Goal: Task Accomplishment & Management: Complete application form

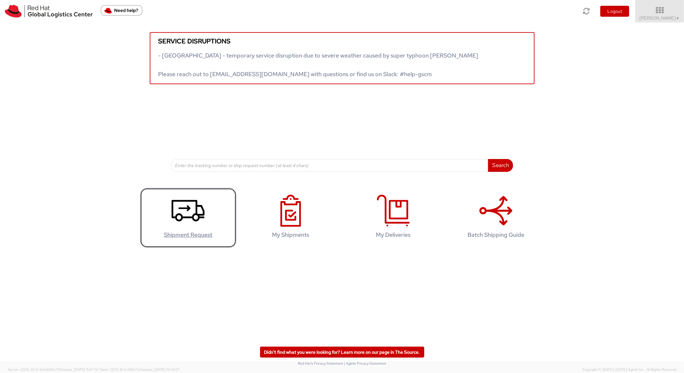
click at [160, 211] on link "Shipment Request" at bounding box center [188, 218] width 96 height 60
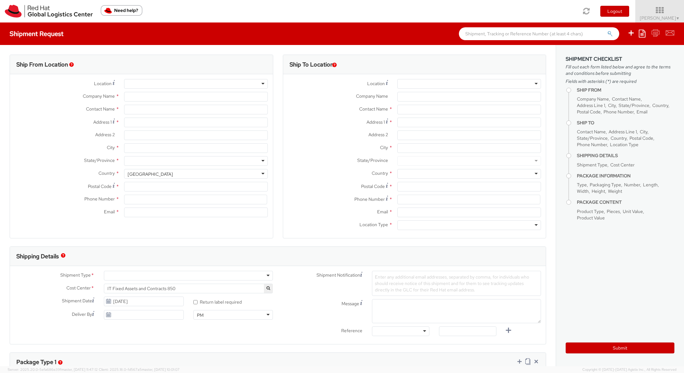
select select
type input "Red Hat, Inc."
type input "[PERSON_NAME]"
type input "[STREET_ADDRESS]"
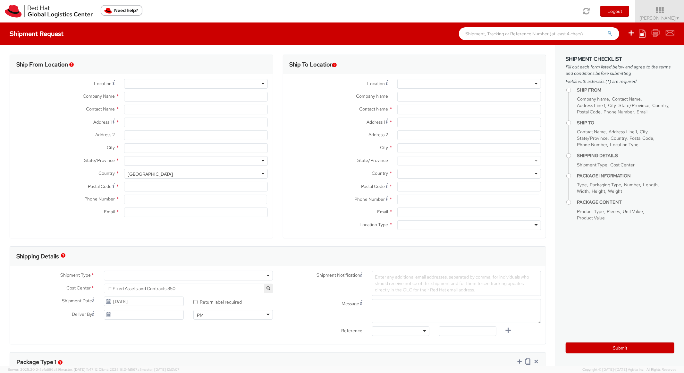
type input "RALEIGH"
type input "27601"
type input "[PHONE_NUMBER]"
type input "[EMAIL_ADDRESS][DOMAIN_NAME]"
click at [649, 38] on ul "Save as template Create from template" at bounding box center [647, 33] width 55 height 22
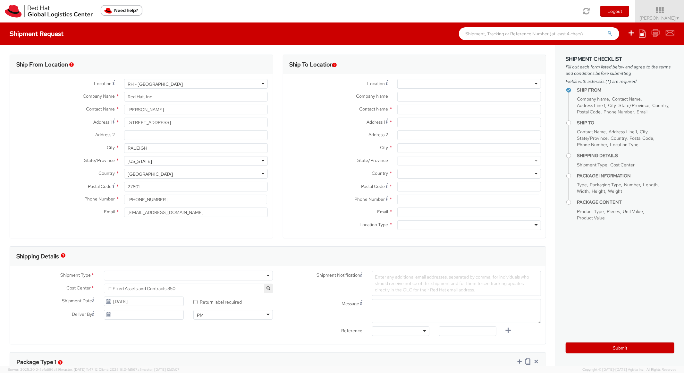
click at [647, 36] on ul "Save as template Create from template" at bounding box center [647, 33] width 55 height 22
click at [643, 31] on icon at bounding box center [642, 34] width 7 height 8
click at [628, 50] on link "Create from template" at bounding box center [617, 53] width 56 height 8
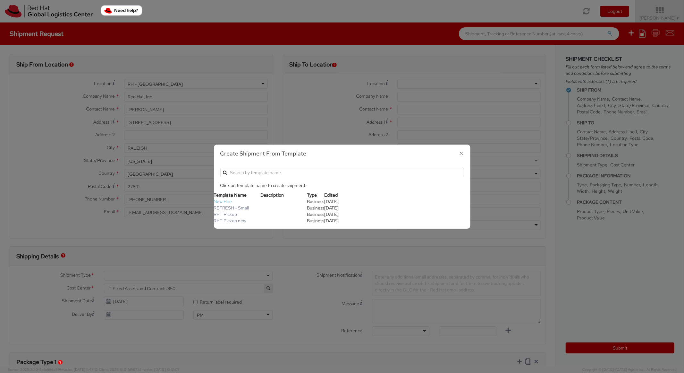
click at [227, 201] on link "New Hire" at bounding box center [223, 201] width 18 height 6
type textarea "Standard Shipping - New hire"
type input "*RPCI*"
select select "LAPTOP"
type input "1"
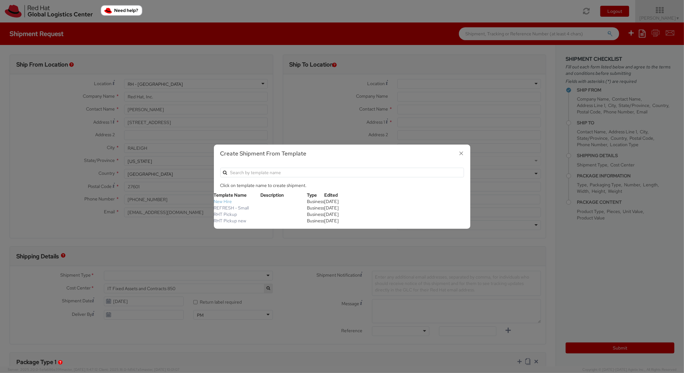
type input "22"
type input "14"
type input "6"
type input "8"
type input "*Laptop model*"
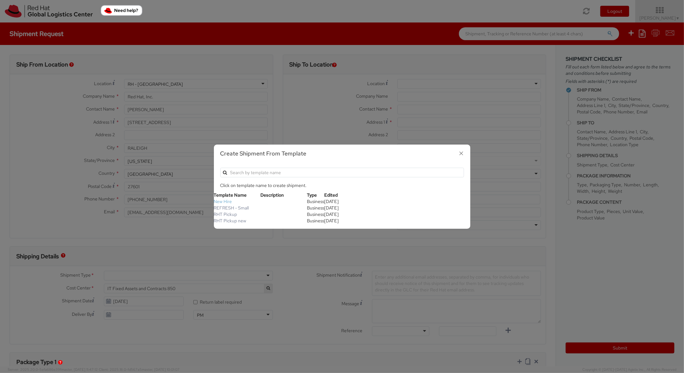
select select "LAPTOP"
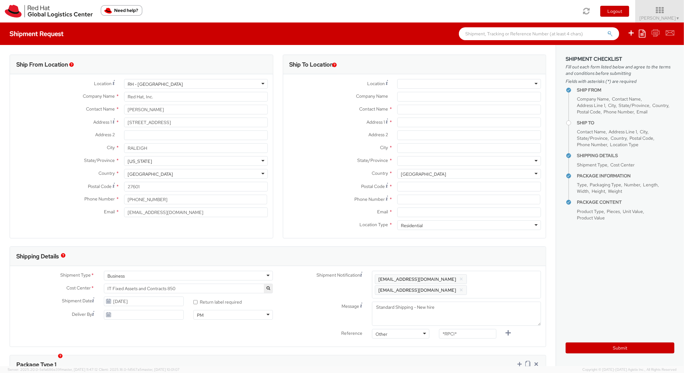
scroll to position [19, 0]
click at [643, 33] on icon at bounding box center [642, 34] width 7 height 8
click at [599, 56] on link "Create from template" at bounding box center [617, 53] width 56 height 8
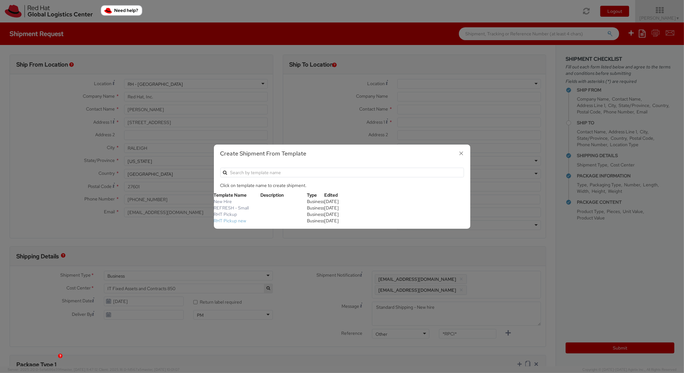
click at [233, 218] on link "RHT Pickup new" at bounding box center [230, 221] width 33 height 6
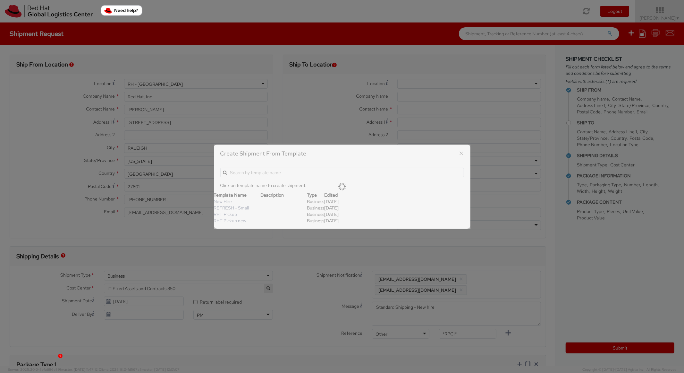
type input "Red Hat, Inc."
type input "[STREET_ADDRESS]"
type input "RALEIGH"
type input "27601"
type textarea "RHT Pickup. Thanks"
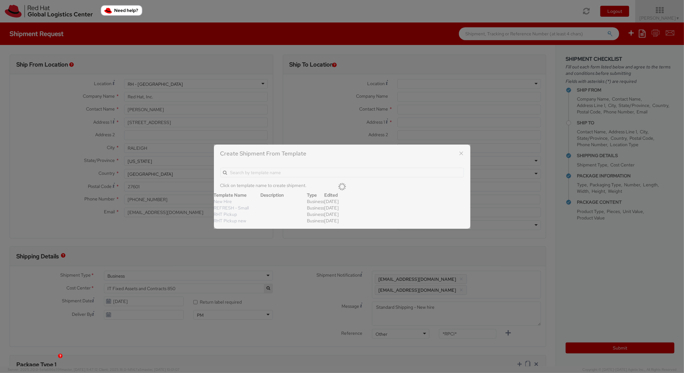
type input "6"
type input "7"
type input "*Laptop Model*"
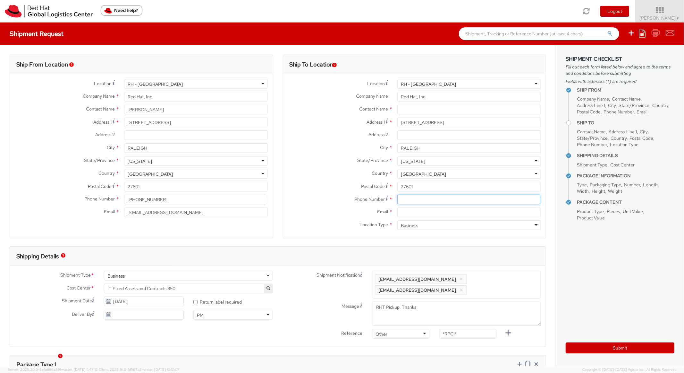
click at [420, 200] on input at bounding box center [469, 199] width 143 height 10
paste input "5854151368"
type input "5854151368"
click at [317, 170] on label "Country *" at bounding box center [337, 173] width 109 height 8
click at [415, 212] on input "Email *" at bounding box center [470, 212] width 144 height 10
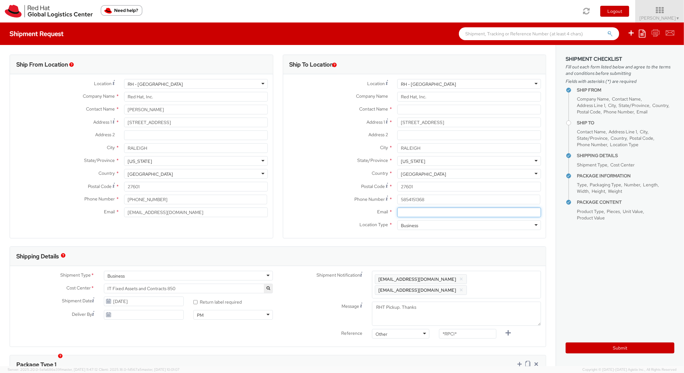
paste input "[EMAIL_ADDRESS][DOMAIN_NAME]"
type input "[EMAIL_ADDRESS][DOMAIN_NAME]"
drag, startPoint x: 501, startPoint y: 286, endPoint x: 506, endPoint y: 261, distance: 25.6
click at [501, 285] on span "Enter any additional email addresses, separated by comma, for individuals who s…" at bounding box center [456, 284] width 163 height 19
paste input "[EMAIL_ADDRESS][DOMAIN_NAME]"
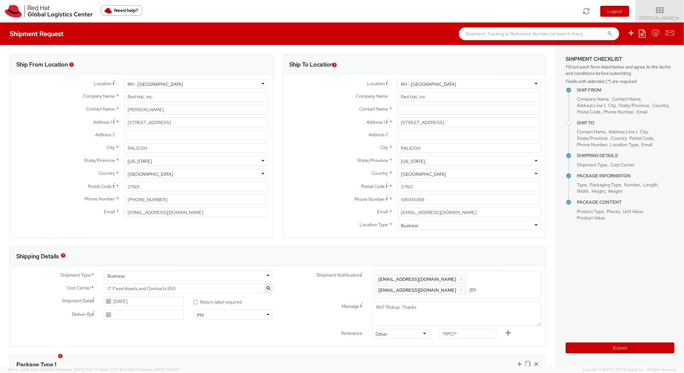
scroll to position [0, 36]
type input "[EMAIL_ADDRESS][DOMAIN_NAME]"
click at [509, 247] on div "Shipping Details" at bounding box center [278, 255] width 536 height 19
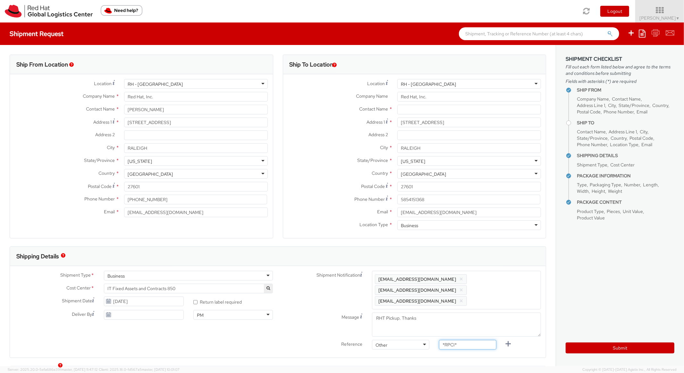
paste input "RPCI0082074"
drag, startPoint x: 470, startPoint y: 334, endPoint x: 411, endPoint y: 324, distance: 60.6
click at [411, 324] on div "Shipment Notification Enter any additional email addresses, separated by comma,…" at bounding box center [412, 311] width 268 height 82
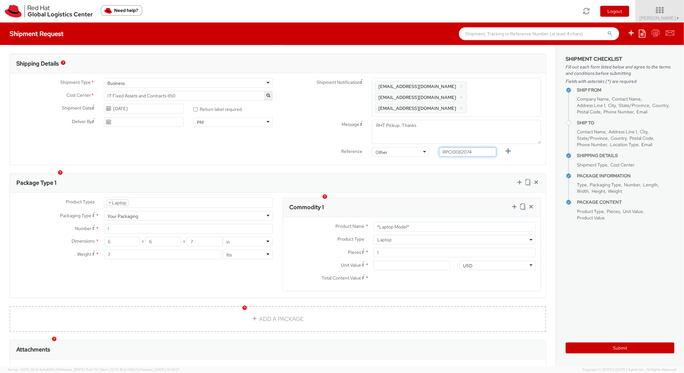
type input "RPCI0082074"
click at [393, 198] on div "Commodity 1" at bounding box center [412, 207] width 258 height 19
drag, startPoint x: 418, startPoint y: 213, endPoint x: 453, endPoint y: 224, distance: 36.7
click at [453, 224] on div "Product Name * *Laptop Model* Product Type * Documents Docking Station Laptop M…" at bounding box center [412, 254] width 258 height 74
paste input "MAINSTREAM - Apple MacBook Air 15""
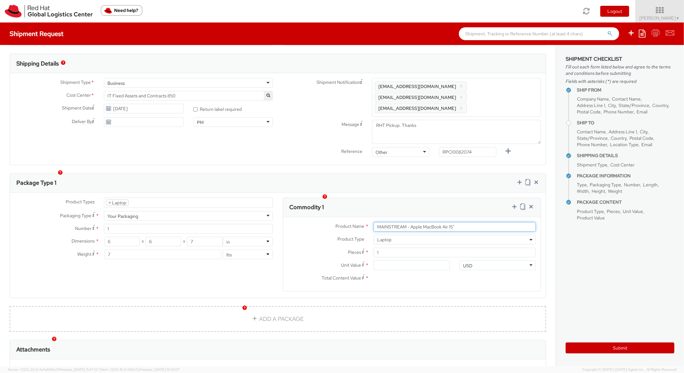
type input "MAINSTREAM - Apple MacBook Air 15""
click at [421, 199] on div "Commodity 1" at bounding box center [412, 207] width 258 height 19
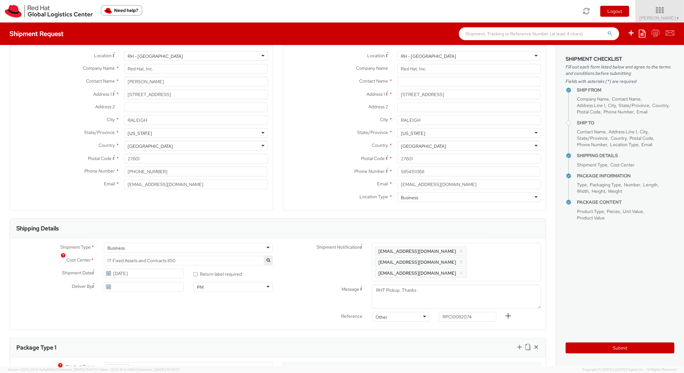
scroll to position [0, 0]
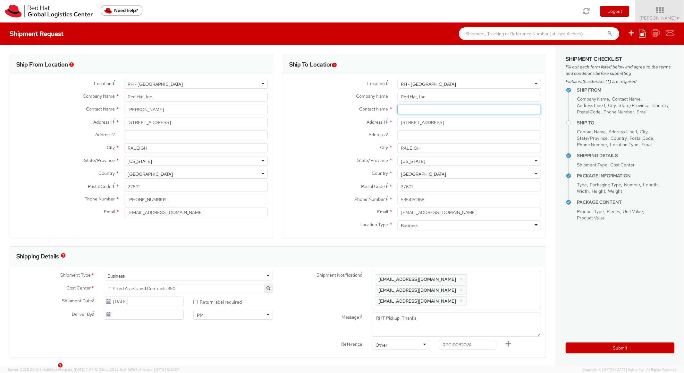
click at [419, 113] on input "text" at bounding box center [470, 110] width 144 height 10
paste input "[PERSON_NAME]"
type input "[PERSON_NAME]"
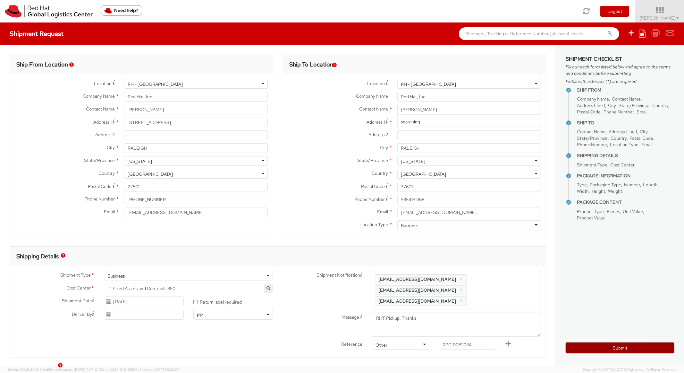
click at [590, 349] on button "Submit" at bounding box center [620, 347] width 109 height 11
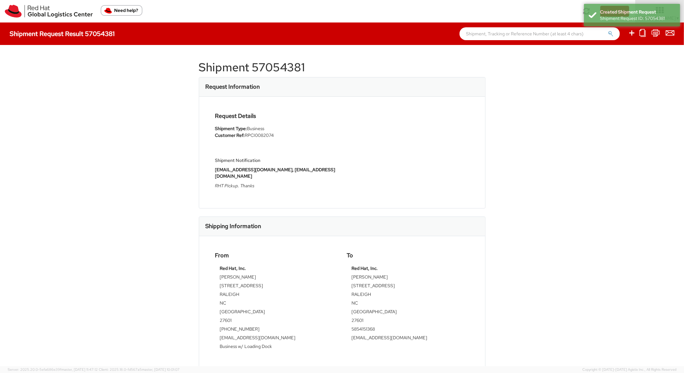
click at [272, 64] on h1 "Shipment 57054381" at bounding box center [342, 67] width 287 height 13
click at [272, 63] on h1 "Shipment 57054381" at bounding box center [342, 67] width 287 height 13
copy h1 "57054381"
drag, startPoint x: 375, startPoint y: 88, endPoint x: 482, endPoint y: 61, distance: 110.4
click at [375, 88] on div "Request Information" at bounding box center [342, 86] width 286 height 19
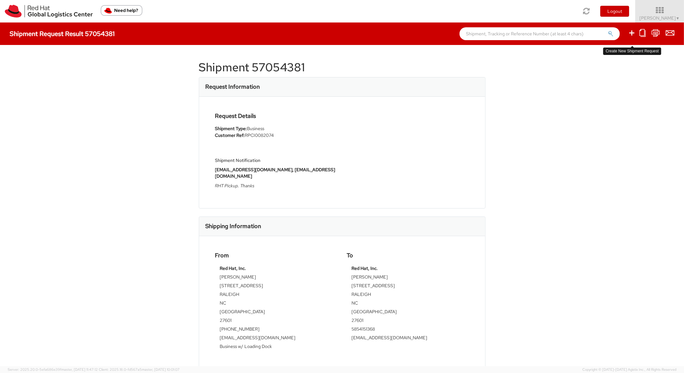
click at [632, 33] on icon at bounding box center [632, 33] width 8 height 8
select select
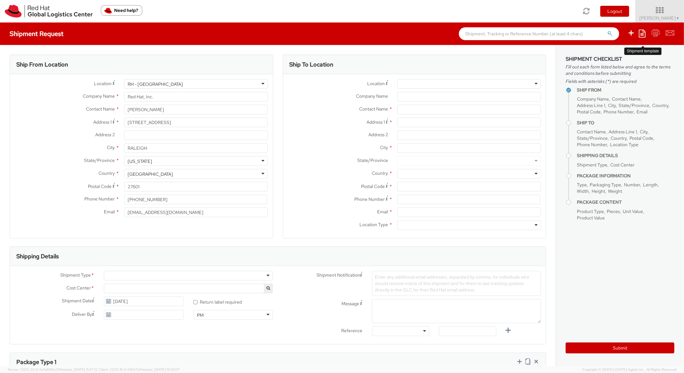
select select "850"
click at [643, 34] on icon at bounding box center [642, 34] width 7 height 8
click at [610, 50] on link "Create from template" at bounding box center [617, 53] width 56 height 8
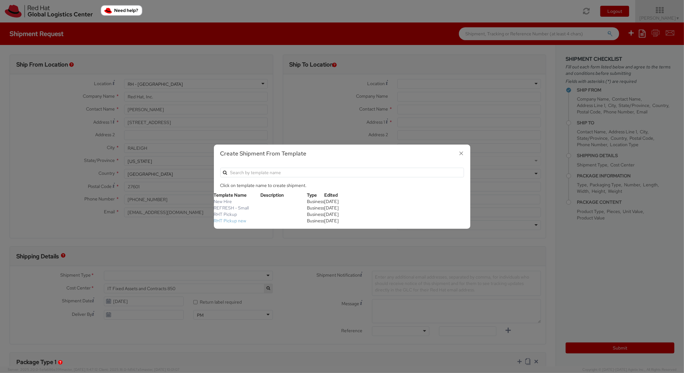
click at [240, 220] on link "RHT Pickup new" at bounding box center [230, 221] width 33 height 6
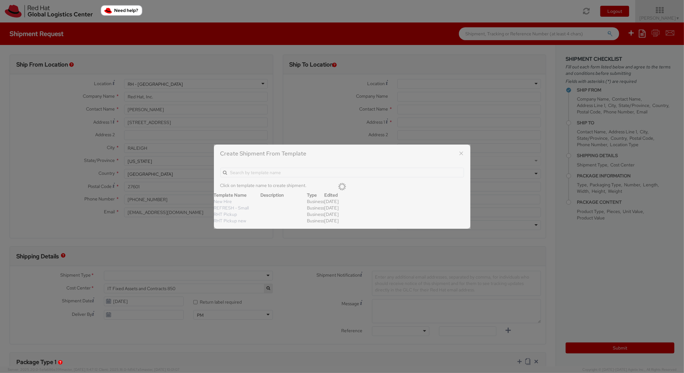
type input "Red Hat, Inc."
type input "[STREET_ADDRESS]"
type input "RALEIGH"
type input "27601"
type textarea "RHT Pickup. Thanks"
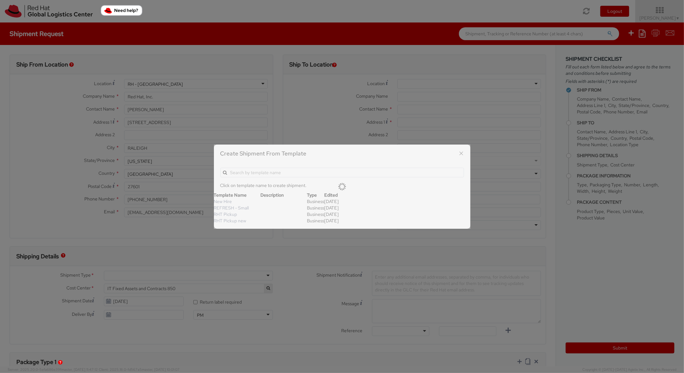
type input "*RPCI*"
select select "LAPTOP"
type input "1"
type input "6"
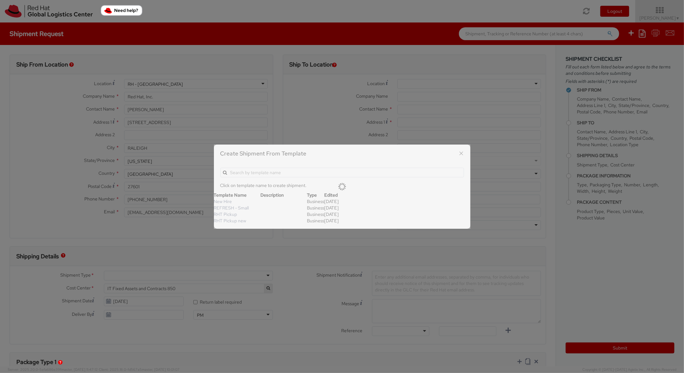
type input "7"
type input "*Laptop Model*"
select select "LAPTOP"
type input "2,000.00"
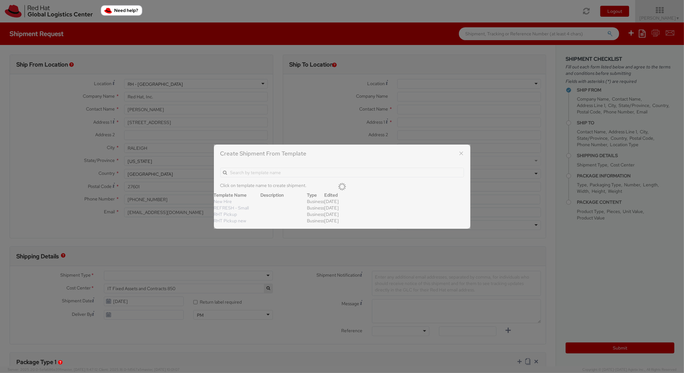
type input "2,000.00"
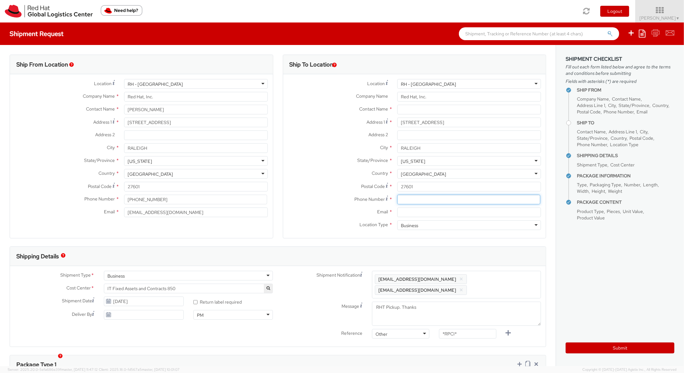
click at [422, 199] on input at bounding box center [469, 199] width 143 height 10
paste input "[PHONE_NUMBER]"
type input "[PHONE_NUMBER]"
click at [332, 179] on div "Country * [GEOGRAPHIC_DATA] [GEOGRAPHIC_DATA] [GEOGRAPHIC_DATA] [GEOGRAPHIC_DAT…" at bounding box center [414, 175] width 263 height 13
click at [421, 217] on div "Email *" at bounding box center [414, 213] width 263 height 13
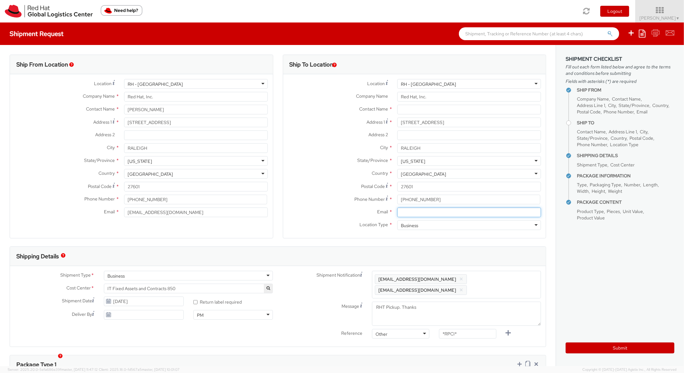
click at [433, 208] on input "Email *" at bounding box center [470, 212] width 144 height 10
paste input "[EMAIL_ADDRESS][DOMAIN_NAME]"
type input "[EMAIL_ADDRESS][DOMAIN_NAME]"
click at [501, 281] on span "Enter any additional email addresses, separated by comma, for individuals who s…" at bounding box center [456, 284] width 163 height 19
paste input "[EMAIL_ADDRESS][DOMAIN_NAME]"
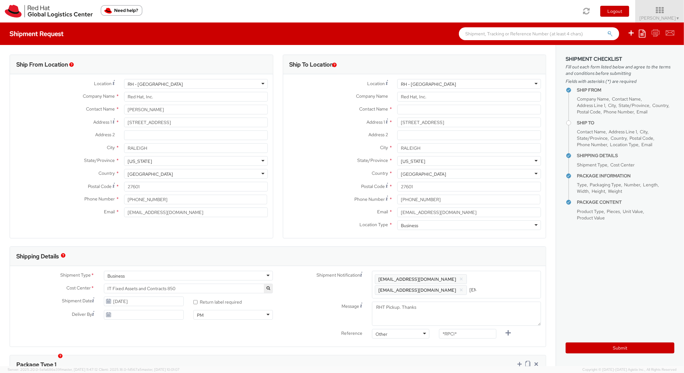
scroll to position [0, 35]
type input "[EMAIL_ADDRESS][DOMAIN_NAME]"
click at [496, 265] on div "Shipping Details" at bounding box center [278, 255] width 536 height 19
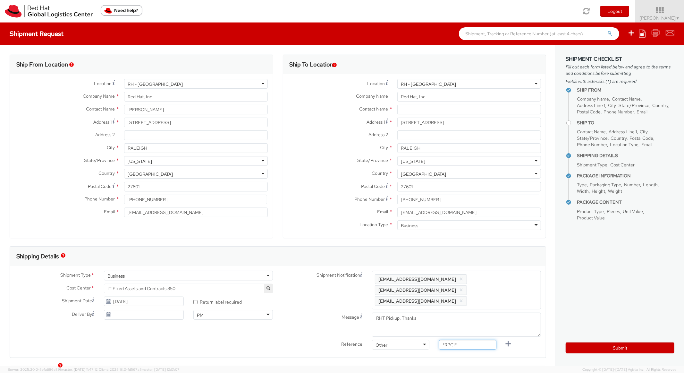
paste input "RPCI0082145"
drag, startPoint x: 454, startPoint y: 332, endPoint x: 392, endPoint y: 309, distance: 66.3
click at [392, 311] on div "Shipment Notification Enter any additional email addresses, separated by comma,…" at bounding box center [412, 311] width 268 height 82
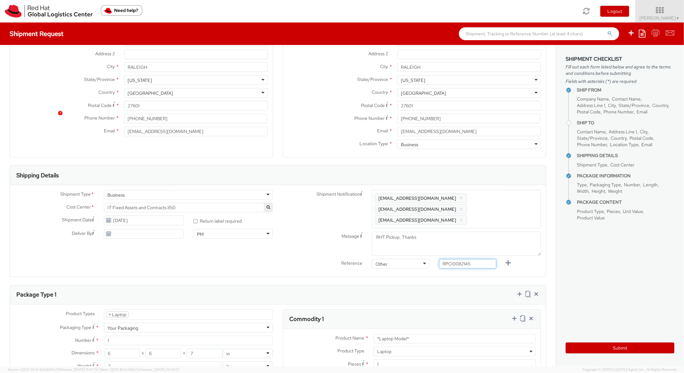
scroll to position [257, 0]
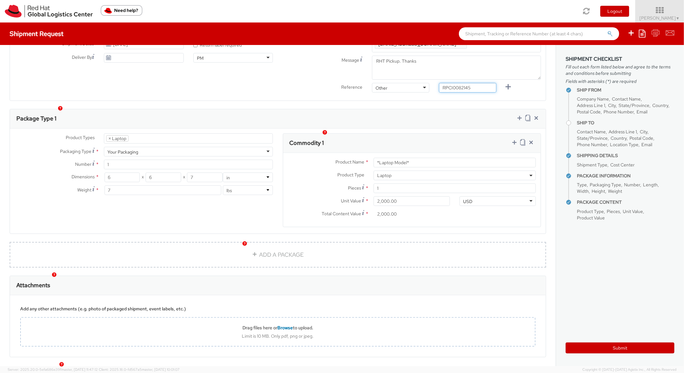
type input "RPCI0082145"
click at [410, 133] on div "Commodity 1" at bounding box center [412, 142] width 258 height 19
paste input "MAINSTREAM - Apple MacBook Air 15""
drag, startPoint x: 420, startPoint y: 152, endPoint x: 342, endPoint y: 143, distance: 77.8
click at [342, 153] on div "Product Name * MAINSTREAM - Apple MacBook Air 15" Product Type * Documents Dock…" at bounding box center [412, 190] width 258 height 74
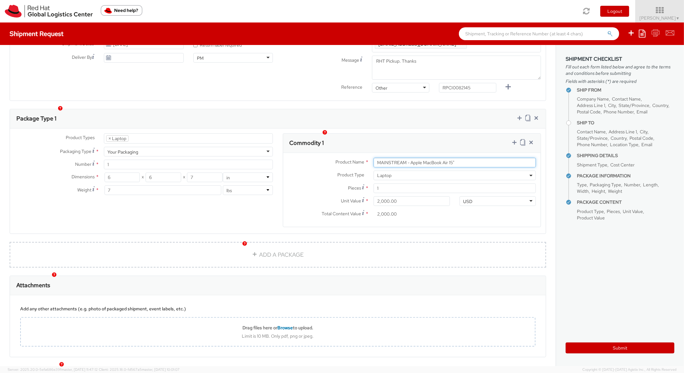
type input "MAINSTREAM - Apple MacBook Air 15""
drag, startPoint x: 398, startPoint y: 127, endPoint x: 416, endPoint y: 124, distance: 18.3
click at [399, 133] on div "Commodity 1" at bounding box center [412, 142] width 258 height 19
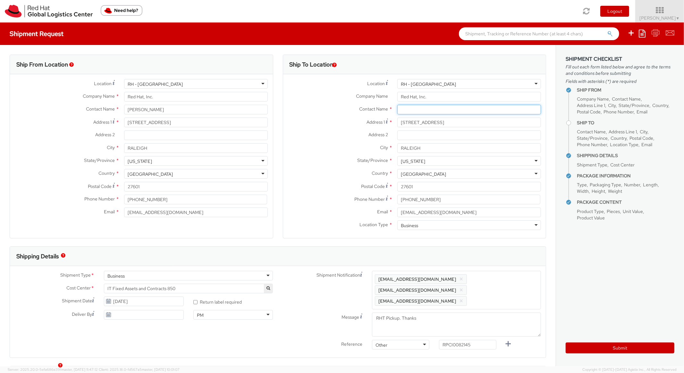
click at [409, 110] on input "text" at bounding box center [470, 110] width 144 height 10
paste input "[PERSON_NAME]"
type input "[PERSON_NAME]"
click at [604, 355] on aside "Shipment Checklist Fill out each form listed below and agree to the terms and c…" at bounding box center [620, 205] width 128 height 321
click at [603, 350] on button "Submit" at bounding box center [620, 347] width 109 height 11
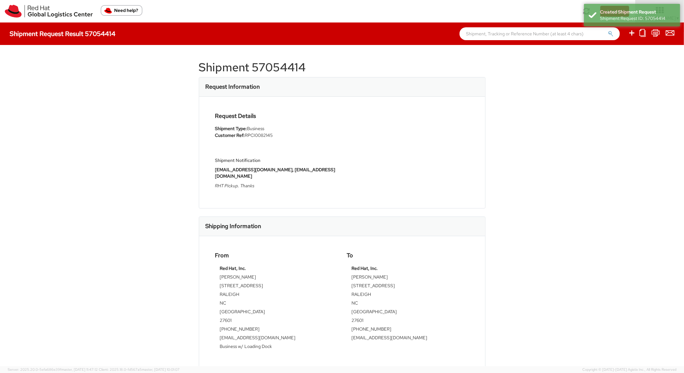
click at [281, 66] on h1 "Shipment 57054414" at bounding box center [342, 67] width 287 height 13
copy h1 "57054414"
click at [458, 159] on div "Request Details Shipment Type: Business Customer Ref: RPCI0082145 Shipment Noti…" at bounding box center [342, 152] width 264 height 79
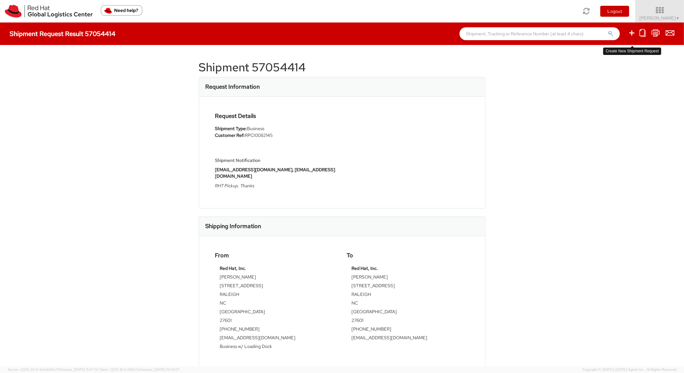
click at [633, 35] on icon at bounding box center [632, 33] width 8 height 8
select select
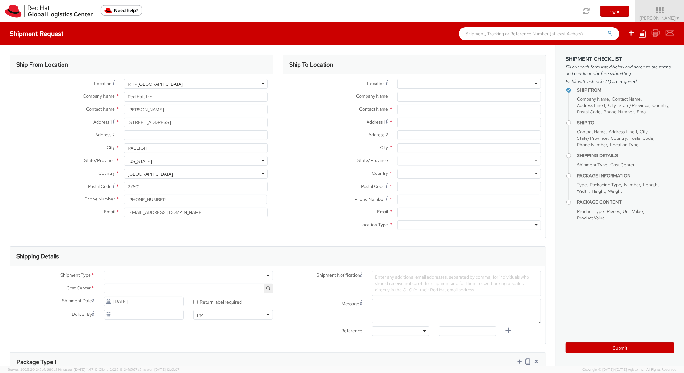
select select "850"
click at [642, 35] on icon at bounding box center [642, 34] width 7 height 8
click at [612, 54] on link "Create from template" at bounding box center [617, 53] width 56 height 8
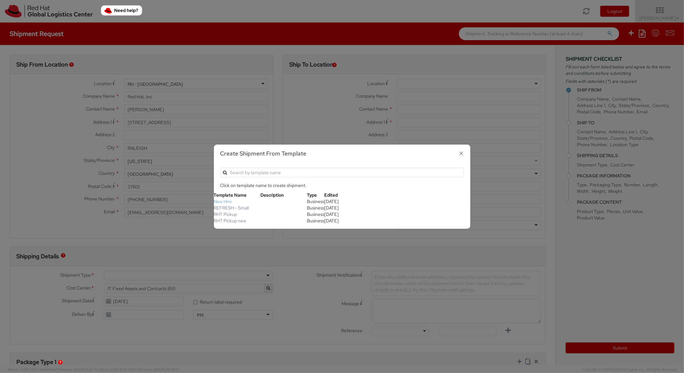
click at [226, 202] on link "New Hire" at bounding box center [223, 201] width 18 height 6
type textarea "Standard Shipping - New hire"
type input "*RPCI*"
select select "LAPTOP"
type input "1"
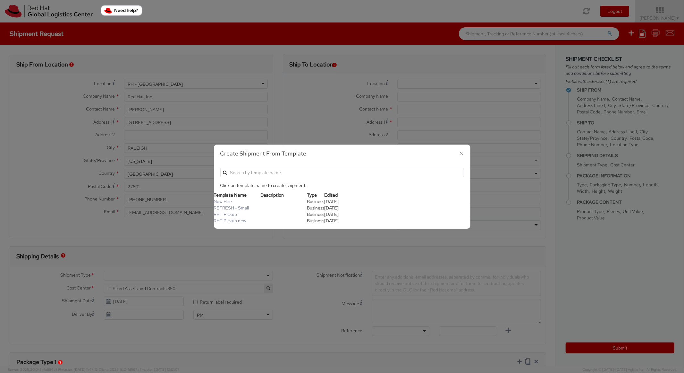
type input "22"
type input "14"
type input "6"
type input "8"
type input "*Laptop model*"
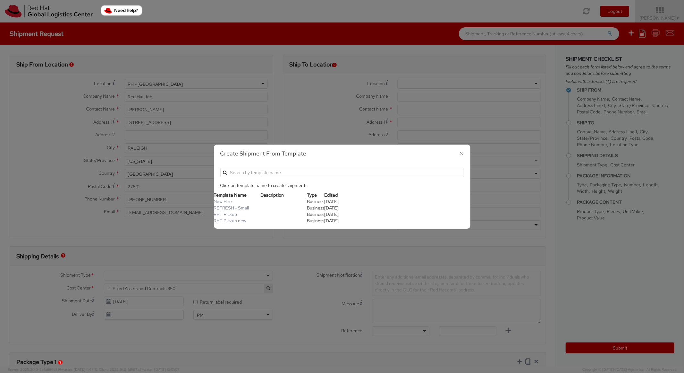
select select "LAPTOP"
type input "2,000.00"
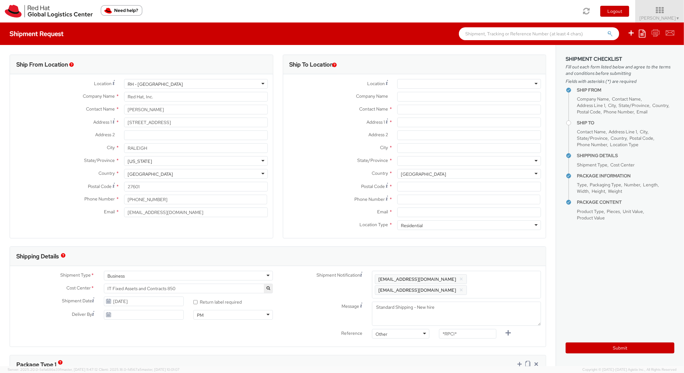
scroll to position [19, 0]
paste input "[STREET_ADDRESS]"
click at [423, 124] on input "[STREET_ADDRESS]" at bounding box center [470, 122] width 144 height 10
type input "[STREET_ADDRESS]"
click at [413, 144] on input "City *" at bounding box center [470, 148] width 144 height 10
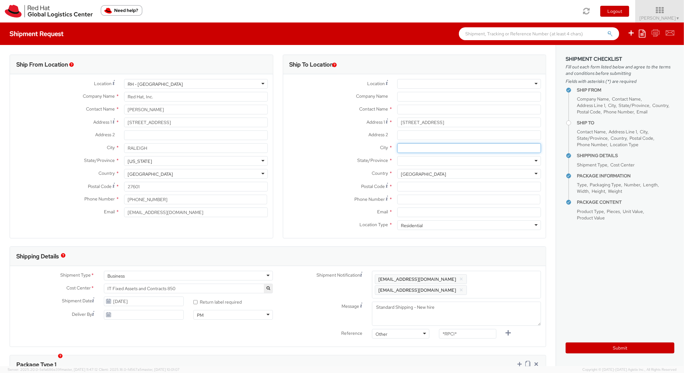
paste input "[GEOGRAPHIC_DATA]"
type input "[GEOGRAPHIC_DATA]"
click at [422, 160] on div at bounding box center [470, 161] width 144 height 10
paste input "[US_STATE]"
type input "[US_STATE]"
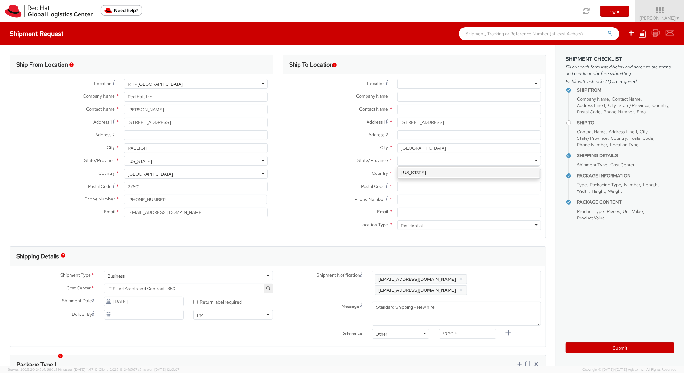
scroll to position [0, 0]
click at [404, 191] on input "Postal Code *" at bounding box center [470, 187] width 144 height 10
paste input "55311"
type input "55311"
click at [351, 176] on label "Country *" at bounding box center [337, 173] width 109 height 8
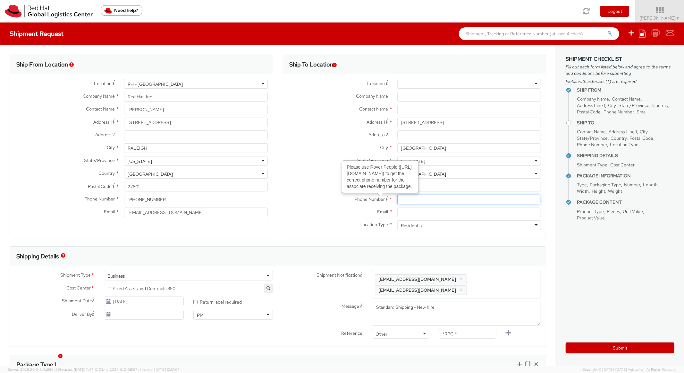
click at [421, 199] on input at bounding box center [469, 199] width 143 height 10
paste input "[PHONE_NUMBER]"
type input "[PHONE_NUMBER]"
click at [365, 199] on span "Phone Number" at bounding box center [370, 199] width 30 height 6
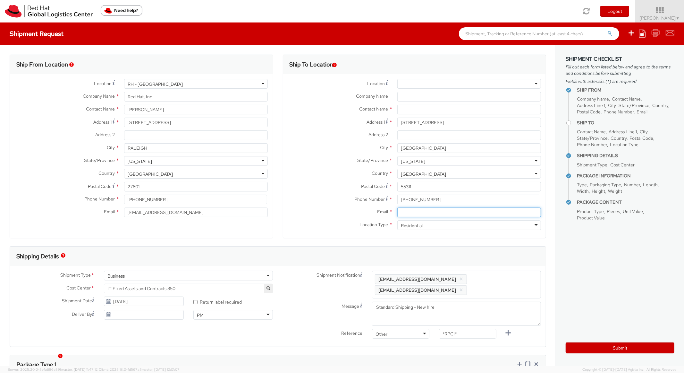
paste input "[EMAIL_ADDRESS][DOMAIN_NAME]"
click at [427, 210] on input "[EMAIL_ADDRESS][DOMAIN_NAME]" at bounding box center [470, 212] width 144 height 10
type input "[EMAIL_ADDRESS][DOMAIN_NAME]"
click at [510, 285] on span "Enter any additional email addresses, separated by comma, for individuals who s…" at bounding box center [456, 284] width 163 height 19
paste input "[EMAIL_ADDRESS][DOMAIN_NAME]"
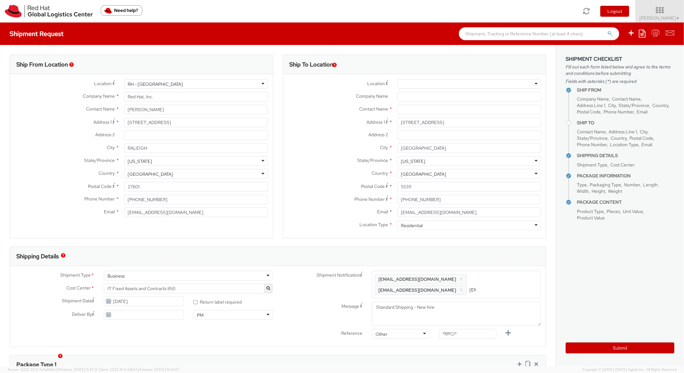
scroll to position [0, 34]
type input "[EMAIL_ADDRESS][DOMAIN_NAME]"
click at [507, 258] on div "Shipping Details" at bounding box center [278, 255] width 536 height 19
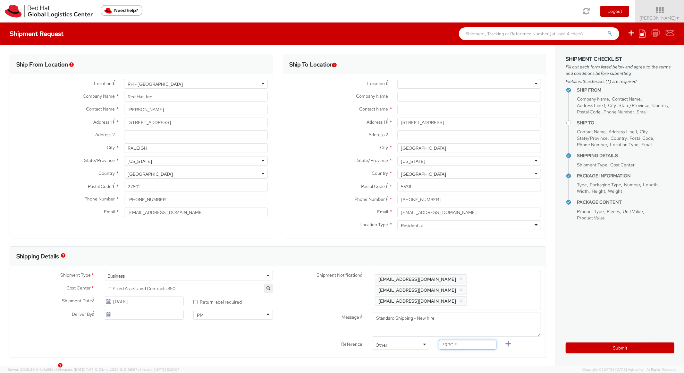
drag, startPoint x: 465, startPoint y: 338, endPoint x: 430, endPoint y: 332, distance: 35.3
click at [434, 339] on div "*RPCI*" at bounding box center [467, 345] width 67 height 13
paste input "RPCI0082132"
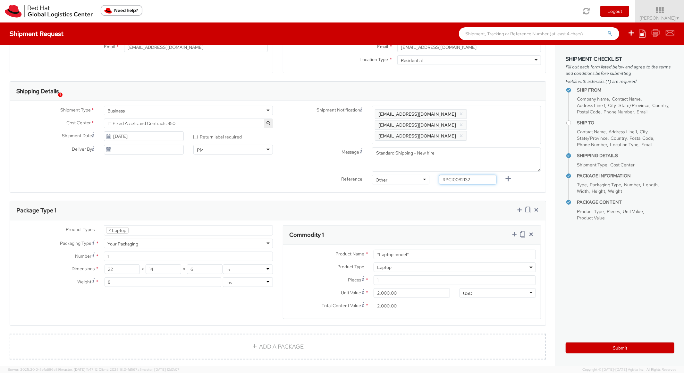
scroll to position [270, 0]
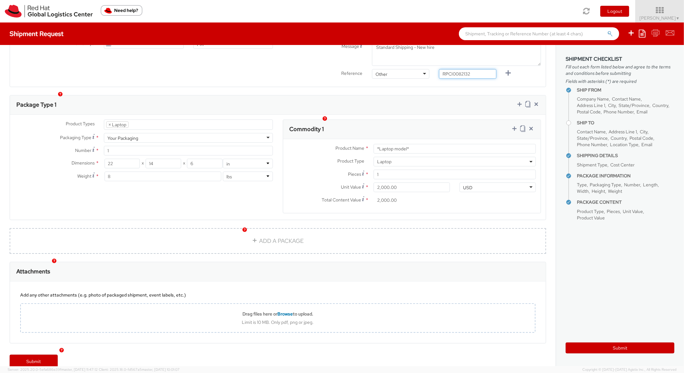
type input "RPCI0082132"
drag, startPoint x: 427, startPoint y: 92, endPoint x: 464, endPoint y: 23, distance: 78.1
click at [427, 95] on div "Package Type 1" at bounding box center [278, 104] width 536 height 19
drag, startPoint x: 416, startPoint y: 136, endPoint x: 351, endPoint y: 130, distance: 65.4
click at [352, 139] on div "Product Name * *Laptop model* Product Type * Documents Docking Station Laptop M…" at bounding box center [412, 176] width 258 height 74
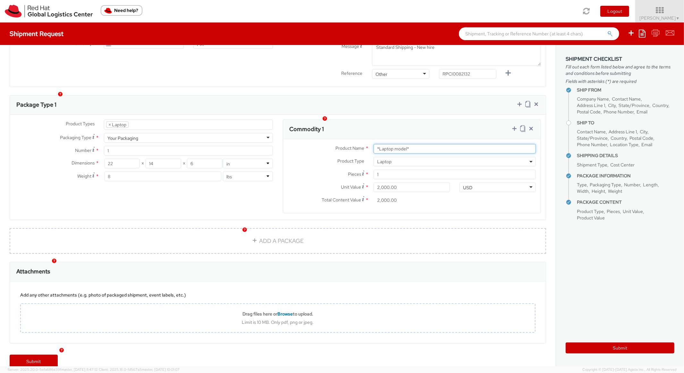
paste input "MAINSTREAM - Apple MacBook Air 15""
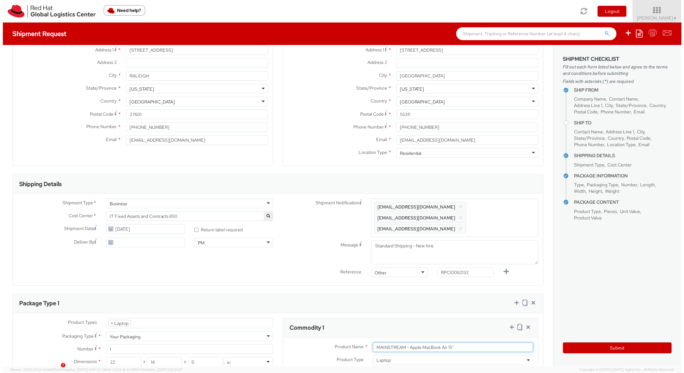
scroll to position [0, 0]
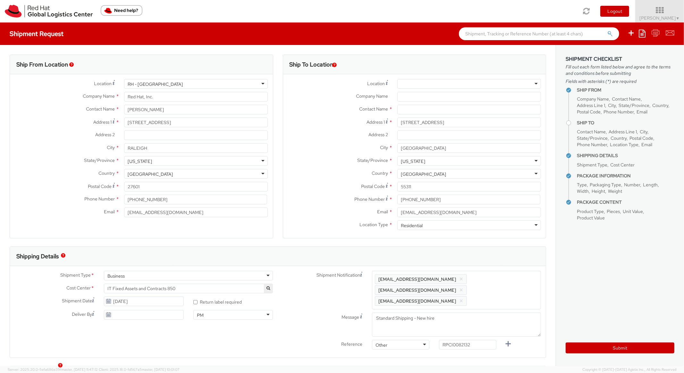
type input "MAINSTREAM - Apple MacBook Air 15""
paste input "[PERSON_NAME]"
click at [402, 109] on input "text" at bounding box center [470, 110] width 144 height 10
type input "[PERSON_NAME]"
click at [329, 140] on div "Address 2 *" at bounding box center [414, 136] width 263 height 13
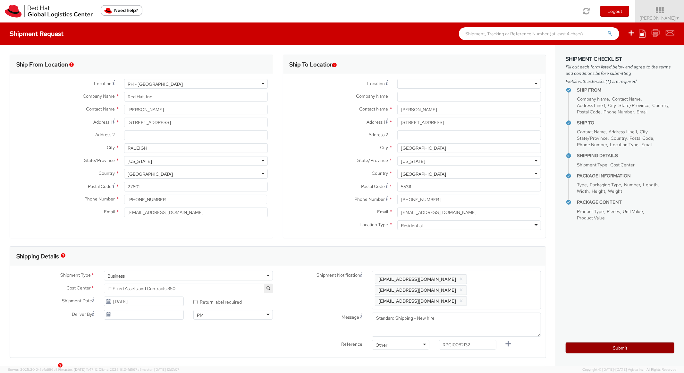
click at [589, 347] on button "Submit" at bounding box center [620, 347] width 109 height 11
type input "[PERSON_NAME]"
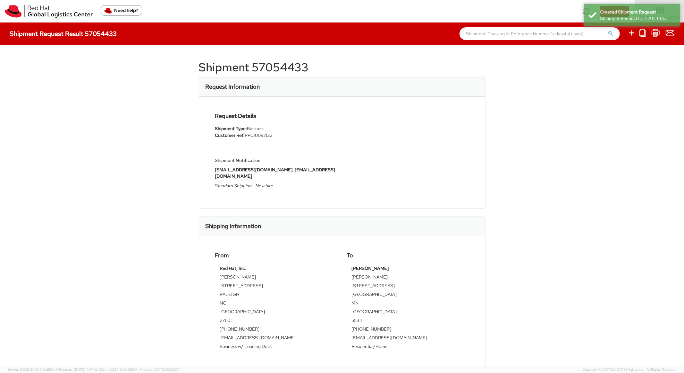
click at [292, 67] on h1 "Shipment 57054433" at bounding box center [342, 67] width 287 height 13
copy h1 "57054433"
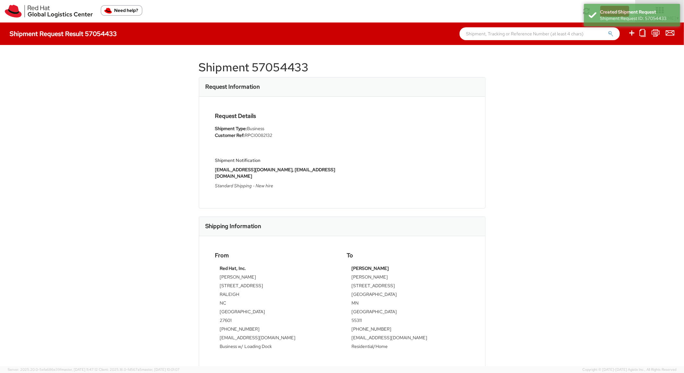
click at [410, 92] on div "Request Information" at bounding box center [342, 86] width 286 height 19
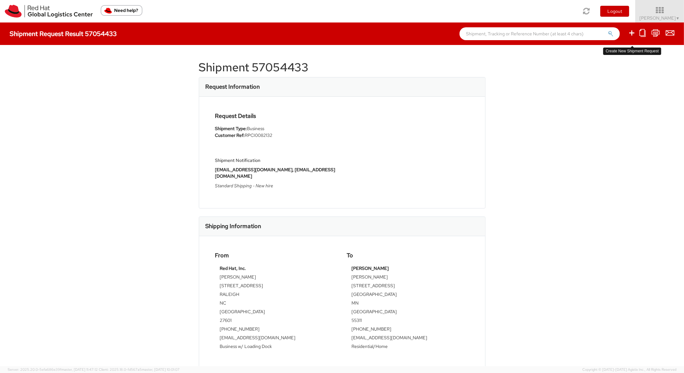
click at [631, 32] on icon at bounding box center [632, 33] width 8 height 8
select select
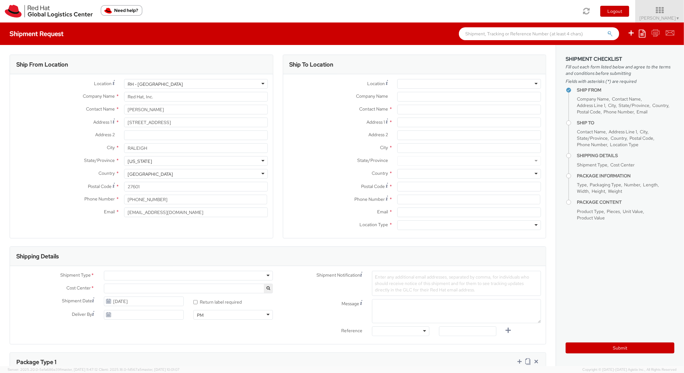
select select "850"
drag, startPoint x: 639, startPoint y: 31, endPoint x: 648, endPoint y: 36, distance: 10.0
click at [642, 33] on ul "Save as template Create from template" at bounding box center [647, 33] width 55 height 22
click at [648, 36] on ul "Save as template Create from template" at bounding box center [647, 33] width 55 height 22
click at [640, 32] on icon at bounding box center [642, 34] width 7 height 8
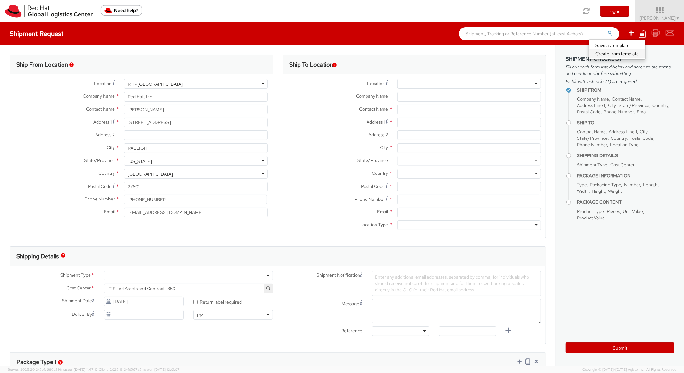
click at [610, 52] on link "Create from template" at bounding box center [617, 53] width 56 height 8
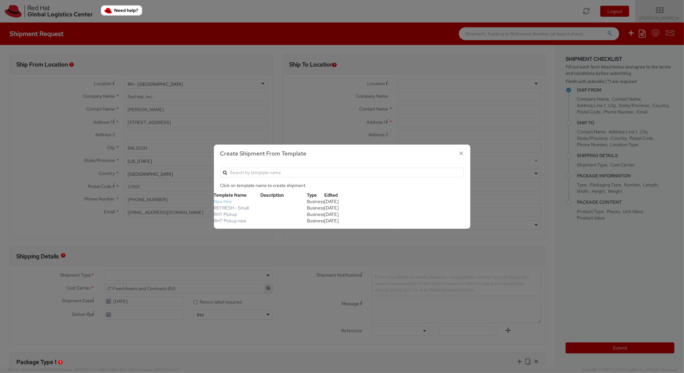
click at [231, 201] on link "New Hire" at bounding box center [223, 201] width 18 height 6
type textarea "Standard Shipping - New hire"
type input "*RPCI*"
select select "LAPTOP"
type input "1"
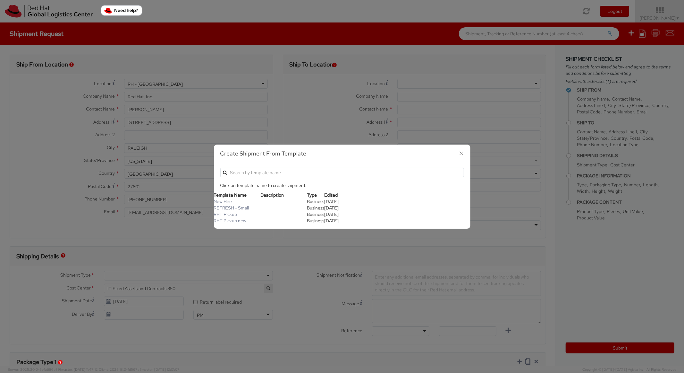
type input "22"
type input "14"
type input "6"
type input "8"
type input "*Laptop model*"
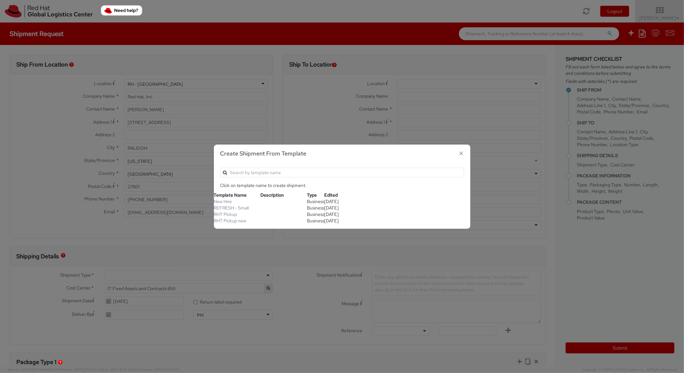
select select "LAPTOP"
type input "2,000.00"
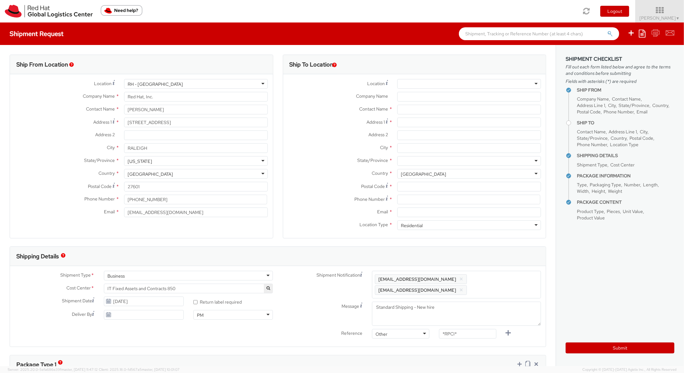
scroll to position [19, 0]
paste input "[STREET_ADDRESS][PERSON_NAME]"
click at [413, 121] on input "[STREET_ADDRESS][PERSON_NAME]" at bounding box center [470, 122] width 144 height 10
type input "[STREET_ADDRESS][PERSON_NAME]"
click at [416, 134] on input "Address 2 *" at bounding box center [470, 135] width 144 height 10
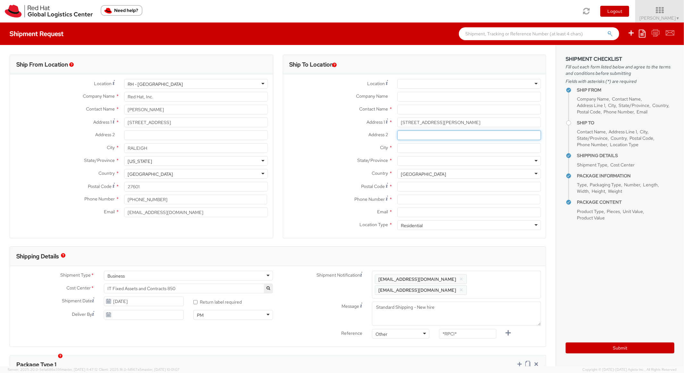
paste input "Apt 3401"
type input "Apt 3401"
click at [422, 149] on input "City *" at bounding box center [470, 148] width 144 height 10
paste input "[PERSON_NAME]"
type input "[PERSON_NAME]"
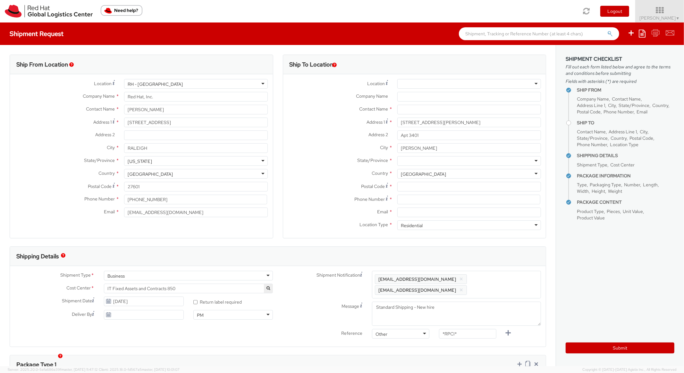
click at [419, 157] on div at bounding box center [470, 161] width 144 height 10
type input "mas"
click at [445, 187] on input "Postal Code *" at bounding box center [470, 187] width 144 height 10
paste input "02368"
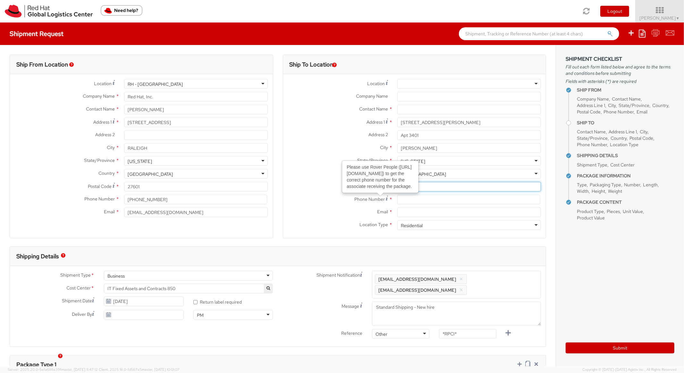
type input "02368"
click at [309, 186] on label "Postal Code *" at bounding box center [337, 186] width 109 height 9
click at [398, 186] on input "02368" at bounding box center [470, 187] width 144 height 10
click at [412, 204] on div "Phone Number *" at bounding box center [414, 200] width 263 height 13
click at [413, 200] on input at bounding box center [469, 199] width 143 height 10
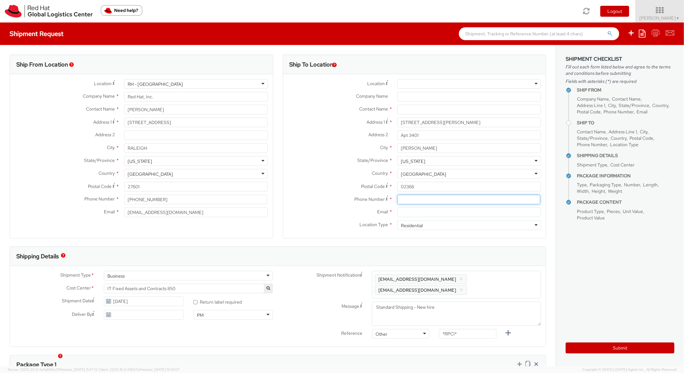
paste input "[PHONE_NUMBER]"
type input "[PHONE_NUMBER]"
click at [330, 182] on label "Postal Code *" at bounding box center [337, 186] width 109 height 9
click at [398, 182] on input "02368" at bounding box center [470, 187] width 144 height 10
click at [423, 214] on input "Email *" at bounding box center [470, 212] width 144 height 10
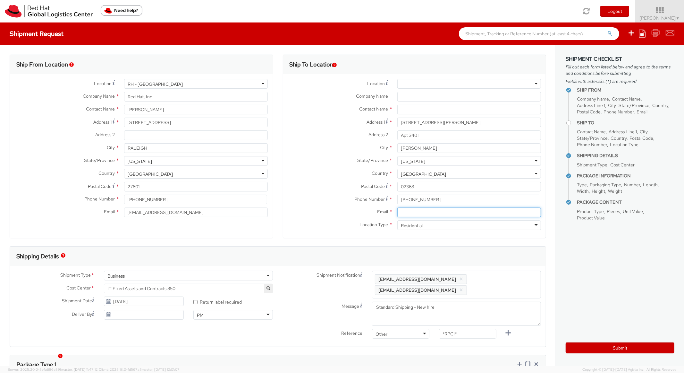
paste input "[EMAIL_ADDRESS][DOMAIN_NAME]"
type input "[EMAIL_ADDRESS][DOMAIN_NAME]"
drag, startPoint x: 503, startPoint y: 283, endPoint x: 510, endPoint y: 262, distance: 22.4
click at [503, 283] on span "Enter any additional email addresses, separated by comma, for individuals who s…" at bounding box center [456, 284] width 163 height 19
paste input "[EMAIL_ADDRESS][DOMAIN_NAME]"
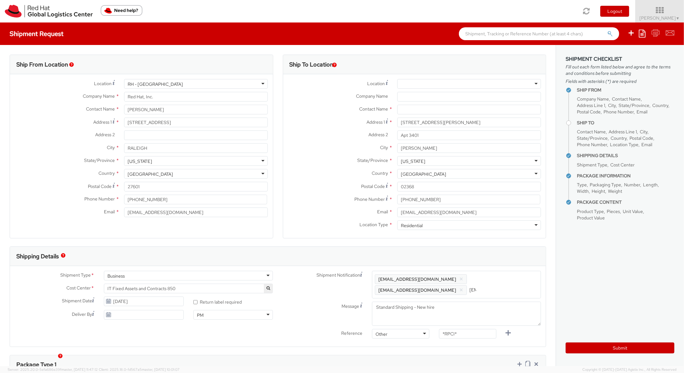
scroll to position [0, 34]
type input "[EMAIL_ADDRESS][DOMAIN_NAME]"
click at [510, 255] on div "Shipping Details" at bounding box center [278, 255] width 536 height 19
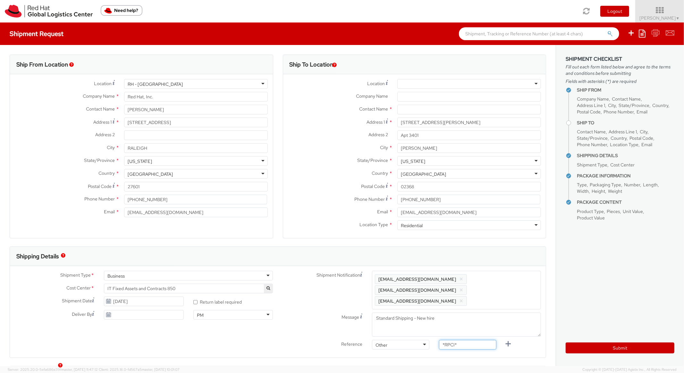
drag, startPoint x: 468, startPoint y: 338, endPoint x: 401, endPoint y: 327, distance: 67.4
click at [401, 327] on div "Shipment Notification Enter any additional email addresses, separated by comma,…" at bounding box center [412, 311] width 268 height 82
paste input "RPCI0082125"
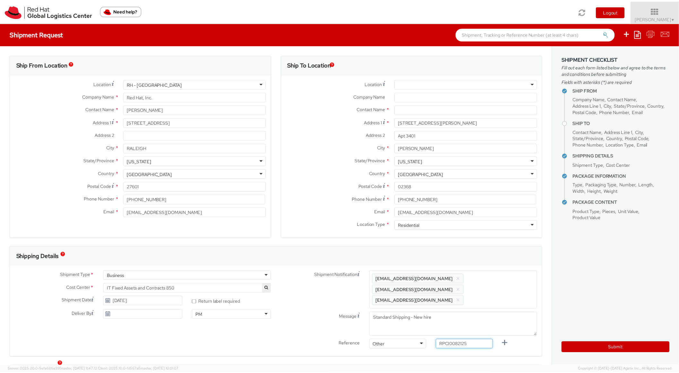
scroll to position [257, 0]
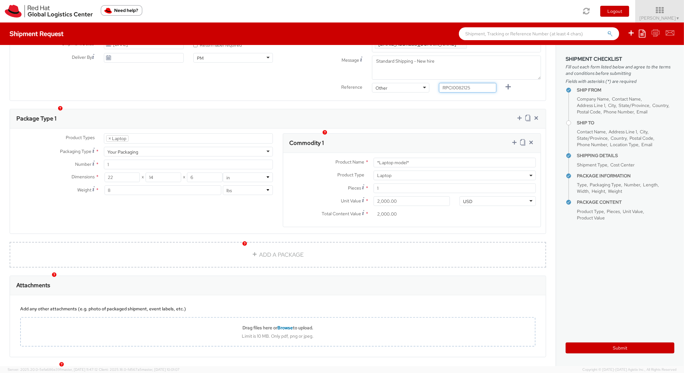
type input "RPCI0082125"
drag, startPoint x: 414, startPoint y: 153, endPoint x: 329, endPoint y: 148, distance: 84.9
click at [329, 158] on div "Product Name * *Laptop model*" at bounding box center [412, 163] width 258 height 10
paste input "DEVELOPER/DESIGNER - Lenovo"
type input "DEVELOPER/DESIGNER - Lenovo"
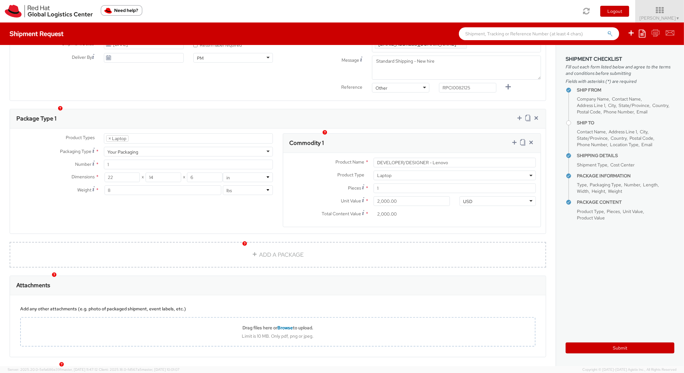
click at [449, 128] on div "Product Types * Documents Docking Station Laptop Monitor Other Hardware Server …" at bounding box center [278, 180] width 536 height 105
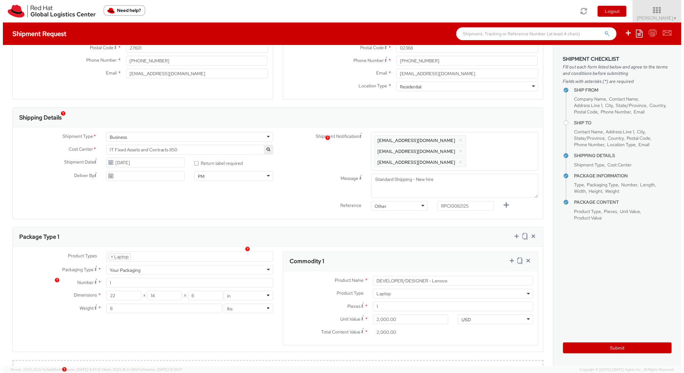
scroll to position [0, 0]
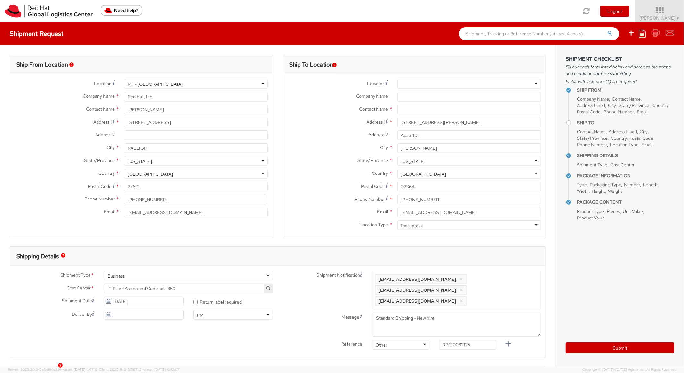
click at [416, 115] on div "Contact Name *" at bounding box center [414, 111] width 263 height 13
click at [420, 112] on input "text" at bounding box center [470, 110] width 144 height 10
paste input "[PERSON_NAME]"
type input "[PERSON_NAME]"
click at [328, 134] on label "Address 2 *" at bounding box center [337, 134] width 109 height 8
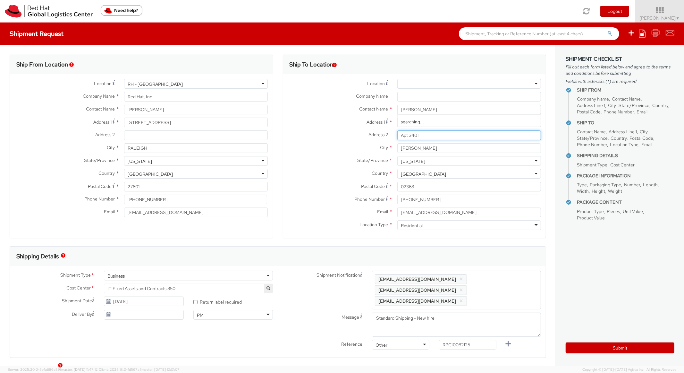
click at [398, 134] on input "Apt 3401" at bounding box center [470, 135] width 144 height 10
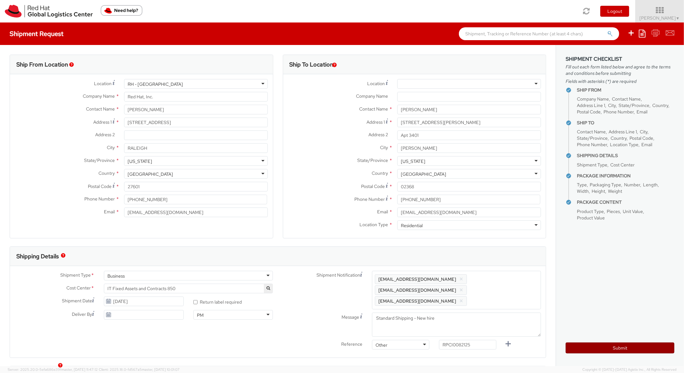
click at [580, 353] on button "Submit" at bounding box center [620, 347] width 109 height 11
type input "[PERSON_NAME]"
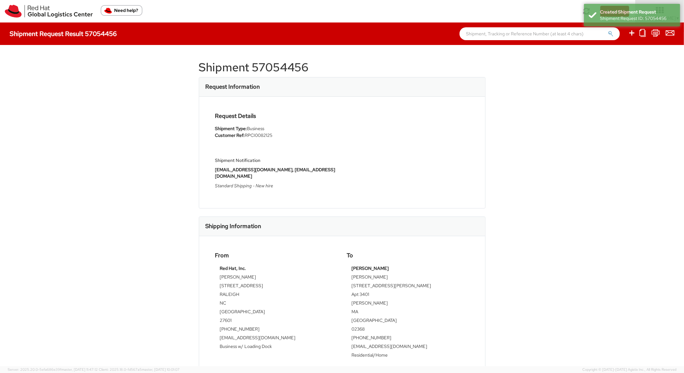
click at [279, 62] on h1 "Shipment 57054456" at bounding box center [342, 67] width 287 height 13
copy h1 "57054456"
click at [410, 94] on div "Request Information" at bounding box center [342, 86] width 286 height 19
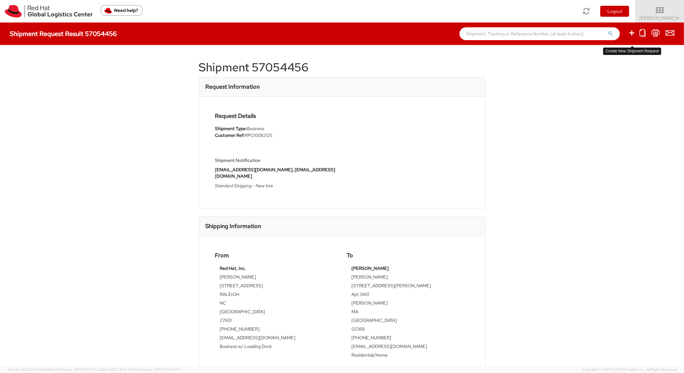
click at [634, 32] on icon at bounding box center [632, 33] width 8 height 8
select select
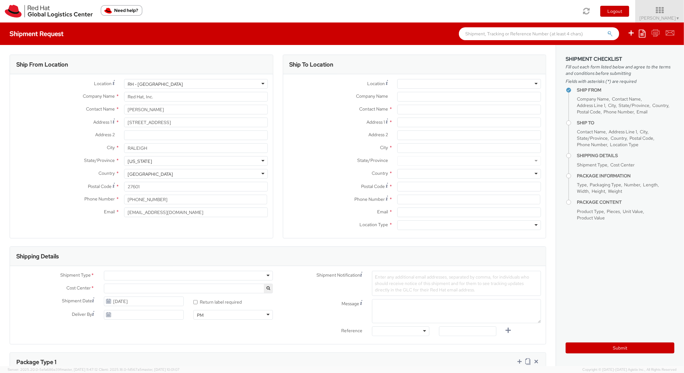
drag, startPoint x: 634, startPoint y: 32, endPoint x: 645, endPoint y: 34, distance: 11.5
click at [645, 30] on icon at bounding box center [642, 34] width 7 height 8
select select "850"
click at [623, 56] on link "Create from template" at bounding box center [617, 53] width 56 height 8
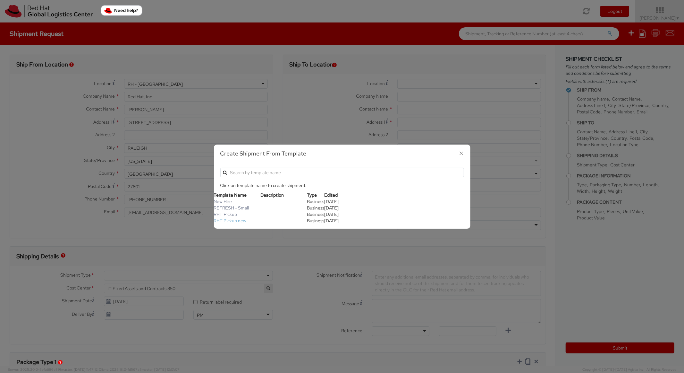
click at [228, 219] on link "RHT Pickup new" at bounding box center [230, 221] width 33 height 6
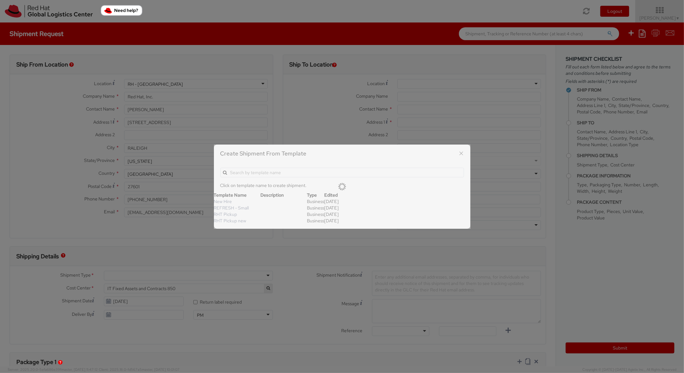
type input "Red Hat, Inc."
type input "[STREET_ADDRESS]"
type input "RALEIGH"
type input "27601"
type textarea "RHT Pickup. Thanks"
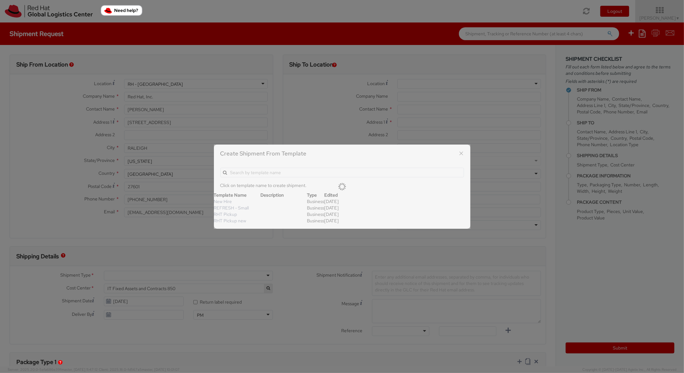
type input "*RPCI*"
select select "LAPTOP"
type input "1"
type input "6"
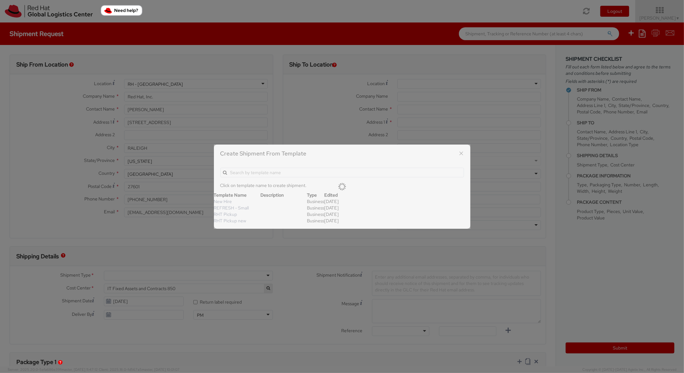
type input "7"
type input "*Laptop Model*"
select select "LAPTOP"
type input "2,000.00"
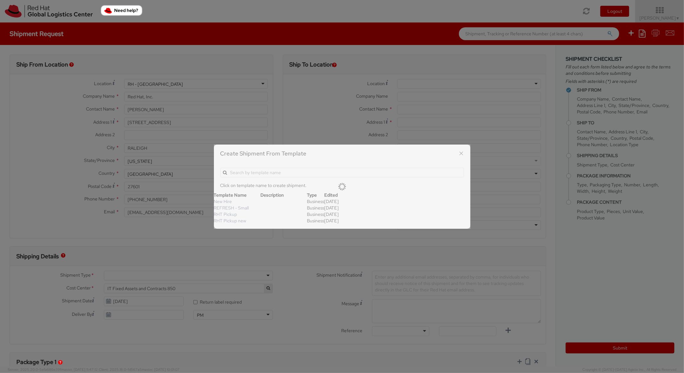
type input "2,000.00"
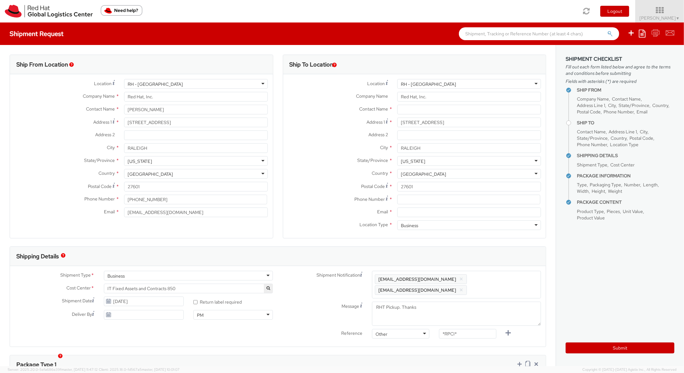
scroll to position [19, 0]
click at [432, 200] on input at bounding box center [469, 199] width 143 height 10
type input "9192440815"
paste input "[EMAIL_ADDRESS][DOMAIN_NAME]"
click at [423, 210] on input "Email *" at bounding box center [470, 212] width 144 height 10
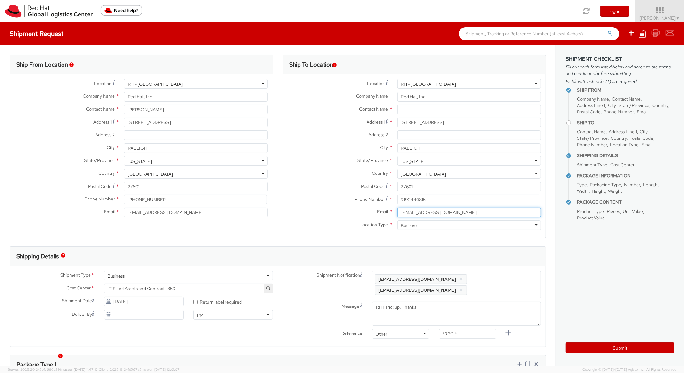
type input "[EMAIL_ADDRESS][DOMAIN_NAME]"
click at [502, 275] on span "Enter any additional email addresses, separated by comma, for individuals who s…" at bounding box center [456, 284] width 163 height 19
paste input "[EMAIL_ADDRESS][DOMAIN_NAME]"
type input "[EMAIL_ADDRESS][DOMAIN_NAME]"
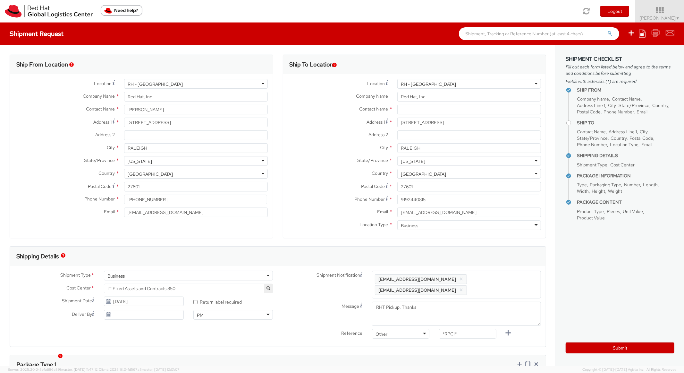
click at [505, 238] on div "Ship To Location Location * [GEOGRAPHIC_DATA] - [GEOGRAPHIC_DATA] [GEOGRAPHIC_D…" at bounding box center [415, 151] width 264 height 192
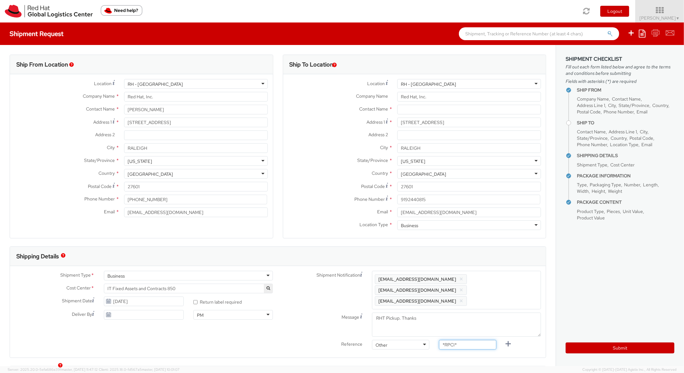
paste input "RPCI0082113"
drag, startPoint x: 452, startPoint y: 335, endPoint x: 428, endPoint y: 330, distance: 24.7
click at [428, 339] on div "Reference Other Other Other Purchase Order Number Reference Number RPCI0082113" at bounding box center [412, 345] width 268 height 13
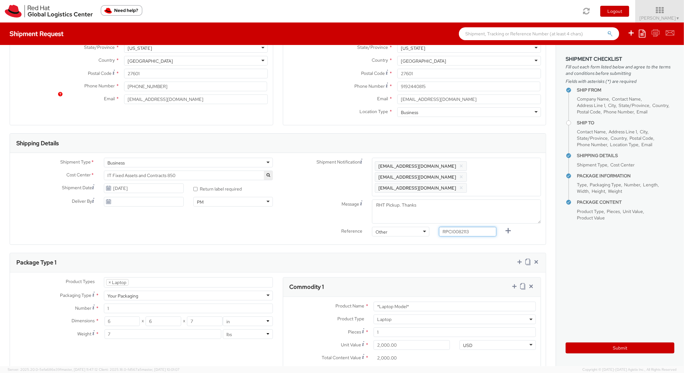
scroll to position [270, 0]
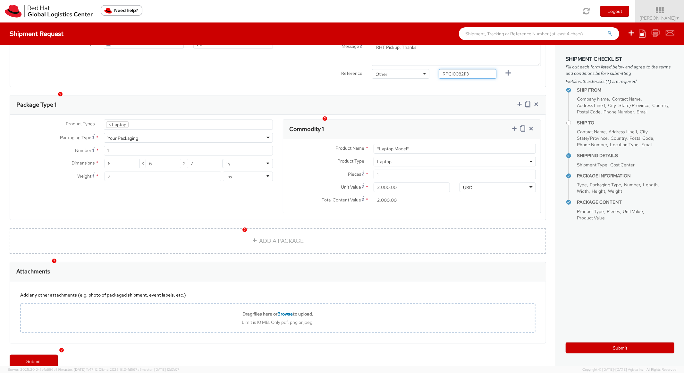
type input "RPCI0082113"
click at [436, 83] on div "Ship From Location Location * [GEOGRAPHIC_DATA] - [GEOGRAPHIC_DATA] [GEOGRAPHIC…" at bounding box center [278, 62] width 556 height 577
paste input "DEVELOPER/DESIGNER - Apple"
drag, startPoint x: 417, startPoint y: 140, endPoint x: 353, endPoint y: 116, distance: 68.9
click at [319, 139] on div "Product Name * DEVELOPER/DESIGNER - Apple Product Type * Documents Docking Stat…" at bounding box center [412, 176] width 258 height 74
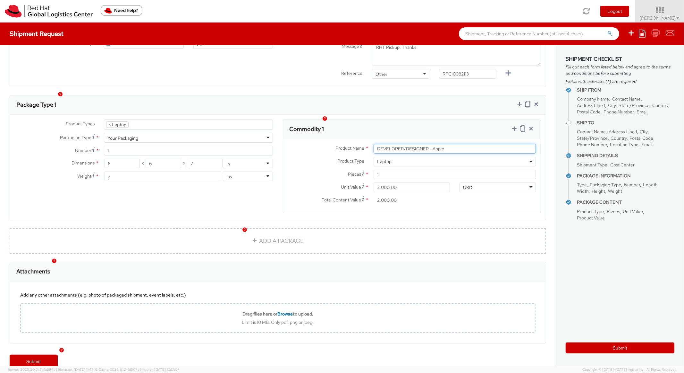
type input "DEVELOPER/DESIGNER - Apple"
drag, startPoint x: 398, startPoint y: 108, endPoint x: 465, endPoint y: 109, distance: 67.4
click at [400, 115] on div "Product Types * Documents Docking Station Laptop Monitor Other Hardware Server …" at bounding box center [278, 167] width 536 height 105
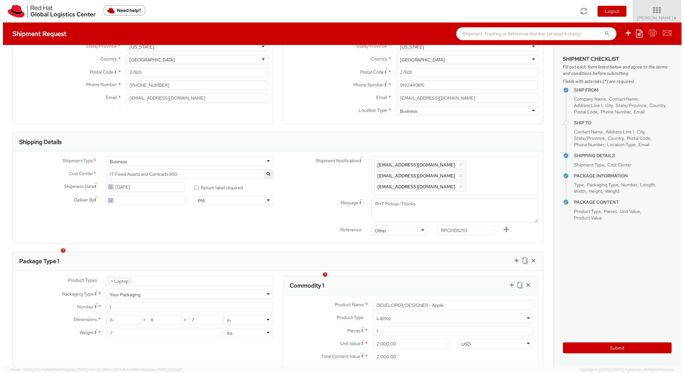
scroll to position [0, 0]
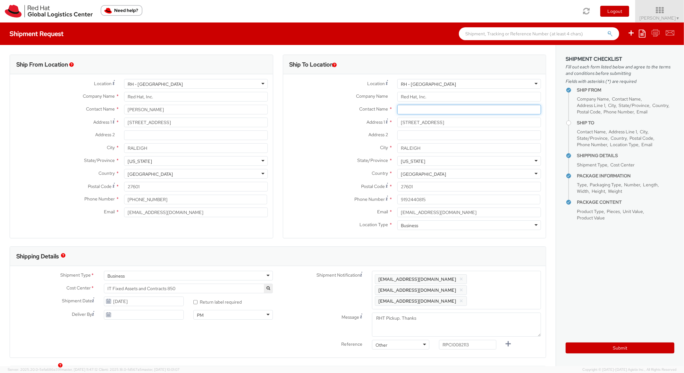
click at [420, 109] on input "text" at bounding box center [470, 110] width 144 height 10
paste input "[PERSON_NAME]"
type input "[PERSON_NAME]"
click at [328, 126] on div "Address [STREET_ADDRESS]" at bounding box center [414, 122] width 263 height 10
click at [612, 352] on button "Submit" at bounding box center [620, 347] width 109 height 11
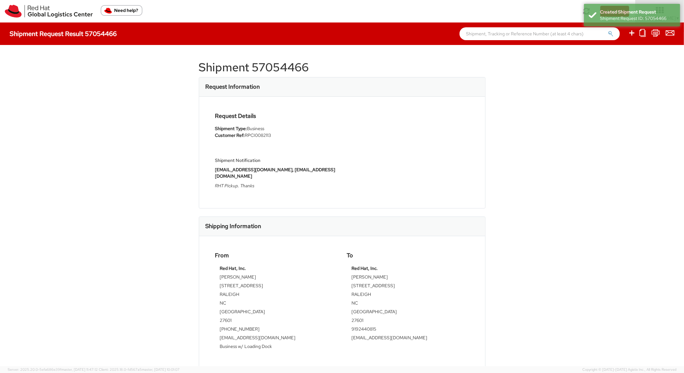
click at [284, 69] on h1 "Shipment 57054466" at bounding box center [342, 67] width 287 height 13
copy h1 "57054466"
click at [464, 105] on div "Request Details Shipment Type: Business Customer Ref: RPCI0082113 Shipment Noti…" at bounding box center [342, 152] width 286 height 111
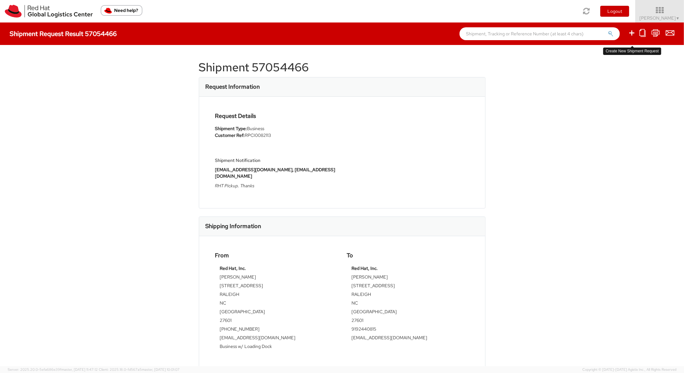
click at [630, 32] on icon at bounding box center [632, 33] width 8 height 8
select select
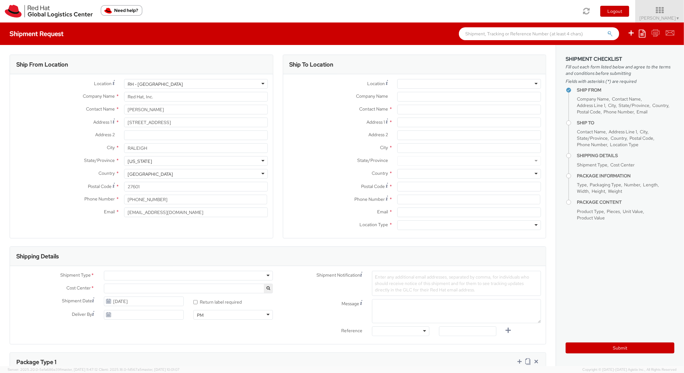
click at [637, 31] on ul "Save as template Create from template" at bounding box center [647, 33] width 55 height 22
select select "850"
click at [641, 31] on icon at bounding box center [642, 34] width 7 height 8
click at [613, 55] on link "Create from template" at bounding box center [617, 53] width 56 height 8
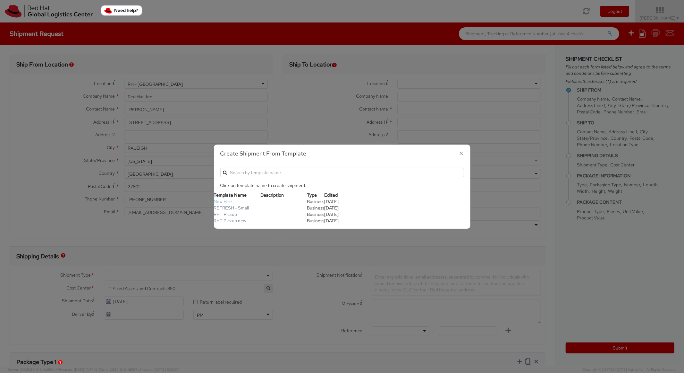
click at [225, 201] on link "New Hire" at bounding box center [223, 201] width 18 height 6
type textarea "Standard Shipping - New hire"
type input "*RPCI*"
select select "LAPTOP"
type input "1"
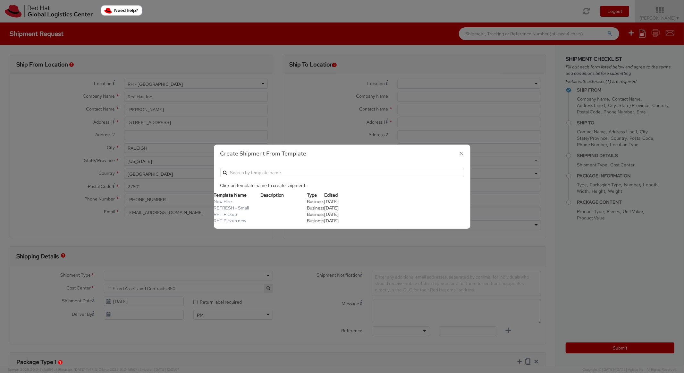
type input "22"
type input "14"
type input "6"
type input "8"
type input "*Laptop model*"
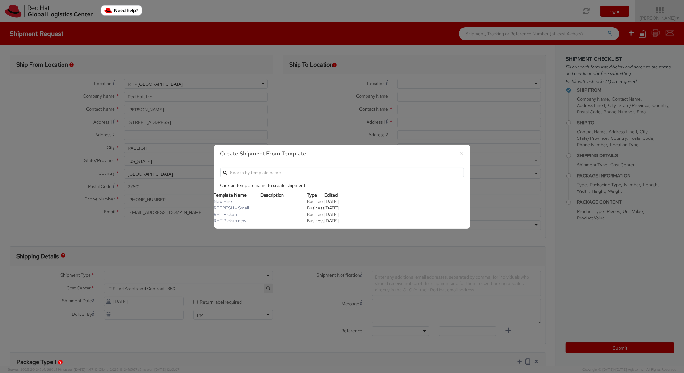
select select "LAPTOP"
type input "2,000.00"
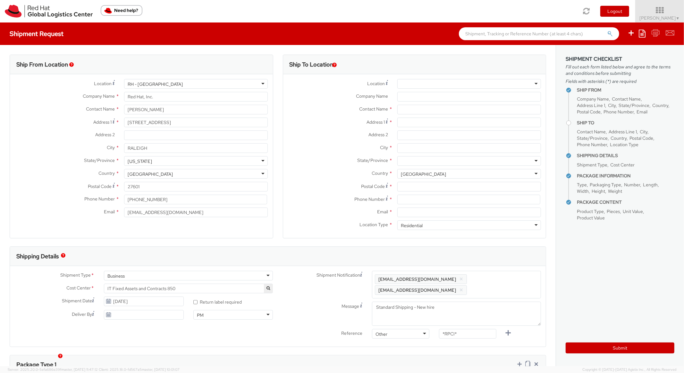
scroll to position [19, 0]
click at [440, 126] on input "Address 1 *" at bounding box center [470, 122] width 144 height 10
paste input "14342 [PERSON_NAME] loop"
type input "14342 [PERSON_NAME] loop"
click at [428, 148] on input "City *" at bounding box center [470, 148] width 144 height 10
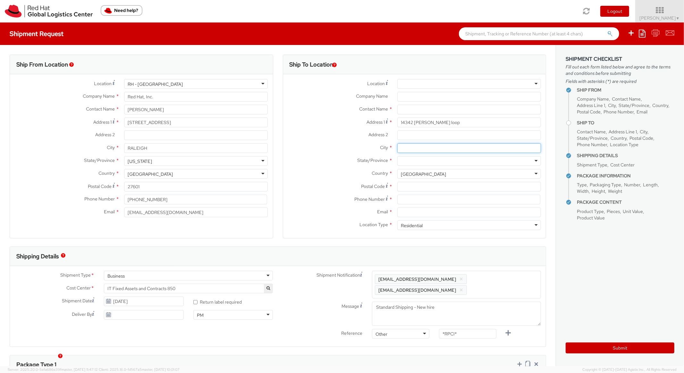
paste input "[GEOGRAPHIC_DATA]"
type input "[GEOGRAPHIC_DATA]"
click at [426, 158] on div at bounding box center [470, 161] width 144 height 10
paste input "[US_STATE]"
type input "[US_STATE]"
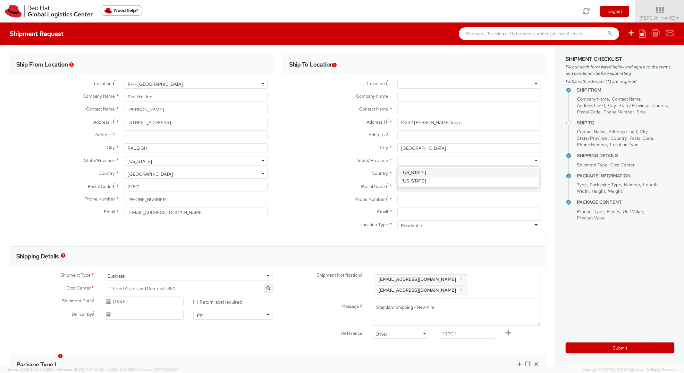
scroll to position [0, 0]
click at [413, 188] on input "Postal Code *" at bounding box center [470, 187] width 144 height 10
paste input "20155"
type input "20155"
click at [304, 179] on div "Country * [GEOGRAPHIC_DATA] [GEOGRAPHIC_DATA] [GEOGRAPHIC_DATA] [GEOGRAPHIC_DAT…" at bounding box center [414, 175] width 263 height 13
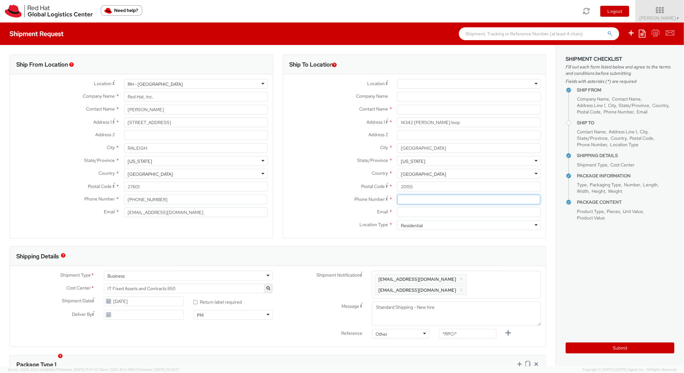
click at [426, 197] on input at bounding box center [469, 199] width 143 height 10
type input "7039881997"
paste input "[EMAIL_ADDRESS][DOMAIN_NAME]"
click at [413, 212] on input "Email *" at bounding box center [470, 212] width 144 height 10
type input "[EMAIL_ADDRESS][DOMAIN_NAME]"
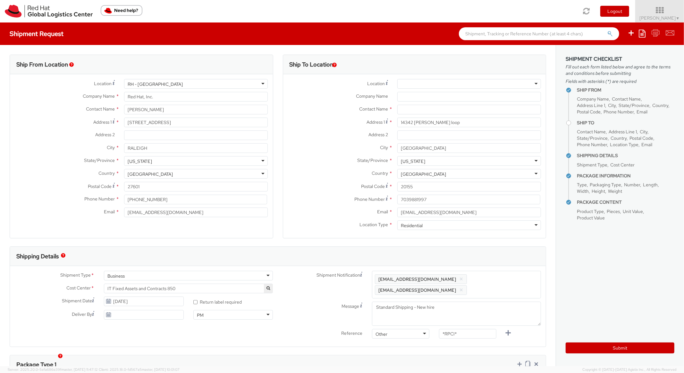
drag, startPoint x: 508, startPoint y: 279, endPoint x: 501, endPoint y: 260, distance: 20.4
click at [508, 279] on span "Enter any additional email addresses, separated by comma, for individuals who s…" at bounding box center [456, 284] width 163 height 19
paste input "[EMAIL_ADDRESS][DOMAIN_NAME]"
type input "[EMAIL_ADDRESS][DOMAIN_NAME]"
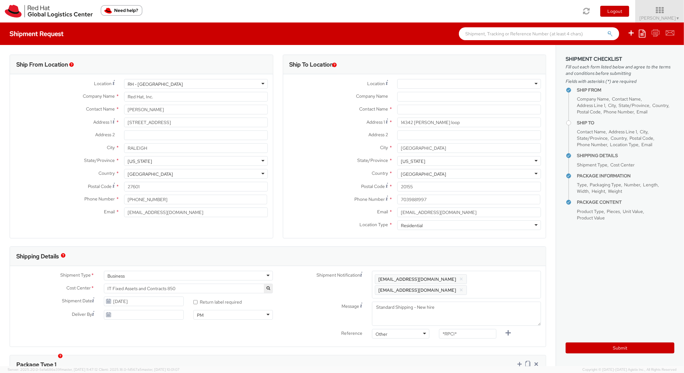
click at [497, 254] on div "Shipping Details" at bounding box center [278, 255] width 536 height 19
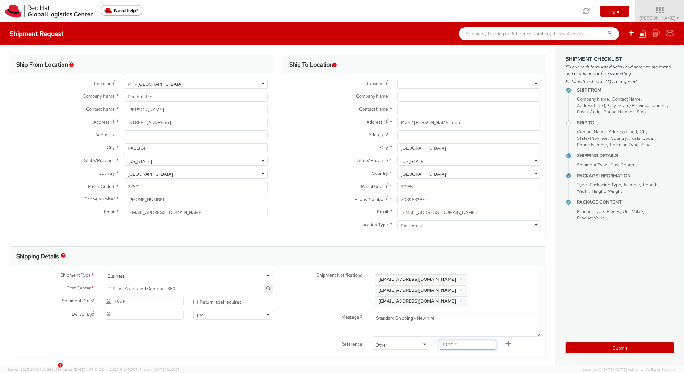
paste input "RPCI0082102"
drag, startPoint x: 462, startPoint y: 336, endPoint x: 419, endPoint y: 327, distance: 43.9
click at [419, 327] on div "Shipment Notification Enter any additional email addresses, separated by comma,…" at bounding box center [412, 311] width 268 height 82
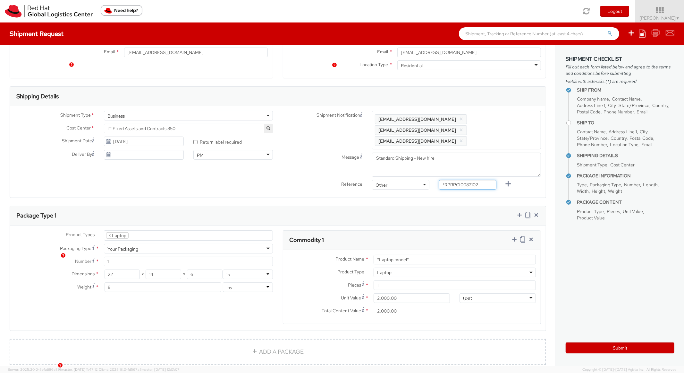
scroll to position [270, 0]
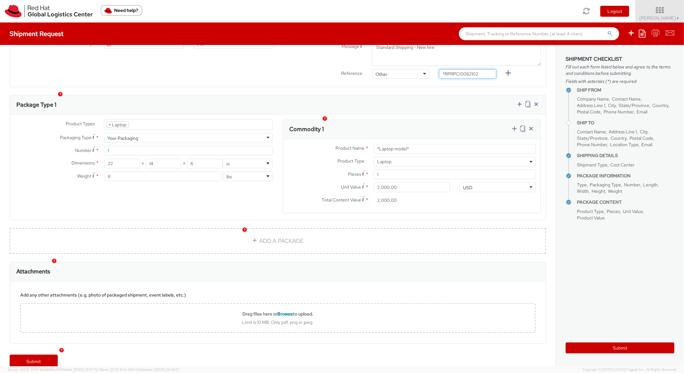
drag, startPoint x: 479, startPoint y: 62, endPoint x: 396, endPoint y: 63, distance: 83.1
click at [396, 69] on div "Reference Other Other Other Purchase Order Number Reference Number *RPRPCI00821…" at bounding box center [412, 75] width 268 height 13
paste input "text"
type input "RPCI0082102"
click at [408, 79] on div "Ship From Location Location * [GEOGRAPHIC_DATA] - [GEOGRAPHIC_DATA] [GEOGRAPHIC…" at bounding box center [278, 62] width 556 height 577
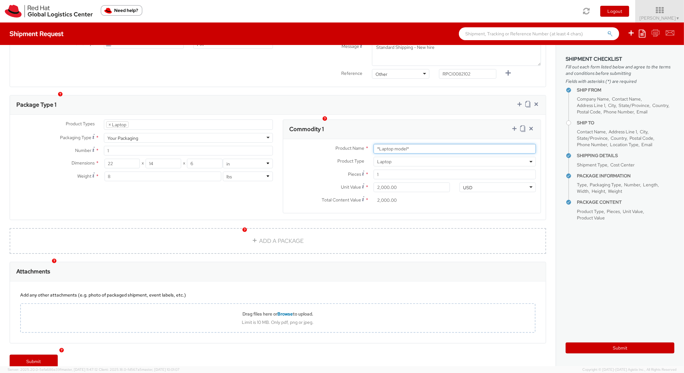
drag, startPoint x: 409, startPoint y: 138, endPoint x: 331, endPoint y: 129, distance: 78.2
click at [331, 139] on div "Product Name * *Laptop model* Product Type * Documents Docking Station Laptop M…" at bounding box center [412, 176] width 258 height 74
paste input "MAINSTREAM - Apple MacBook Air 13”"
type input "MAINSTREAM - Apple MacBook Air 13”"
click at [391, 101] on div "Package Type 1" at bounding box center [278, 104] width 536 height 19
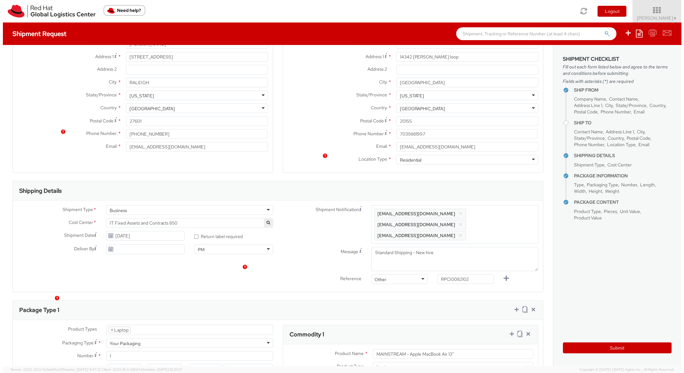
scroll to position [0, 0]
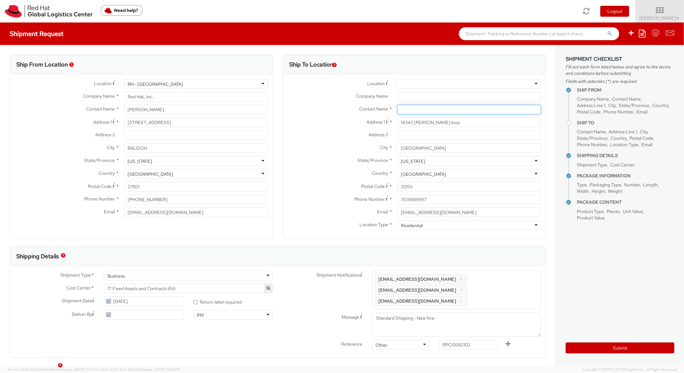
click at [418, 105] on input "text" at bounding box center [470, 110] width 144 height 10
paste input "[PERSON_NAME]"
type input "[PERSON_NAME]"
click at [345, 151] on label "City *" at bounding box center [337, 147] width 109 height 8
click at [398, 151] on input "[GEOGRAPHIC_DATA]" at bounding box center [470, 148] width 144 height 10
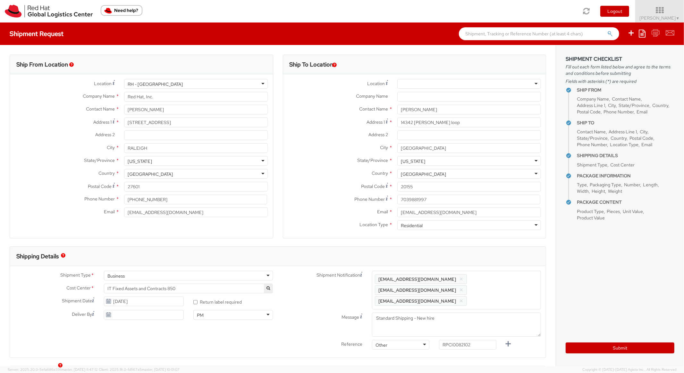
click at [578, 340] on div "Submit" at bounding box center [620, 345] width 109 height 16
click at [582, 349] on button "Submit" at bounding box center [620, 347] width 109 height 11
type input "[PERSON_NAME]"
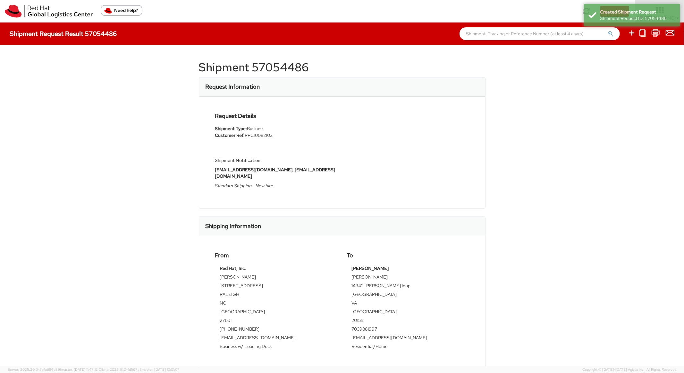
click at [267, 72] on h1 "Shipment 57054486" at bounding box center [342, 67] width 287 height 13
click at [270, 72] on h1 "Shipment 57054486" at bounding box center [342, 67] width 287 height 13
copy h1 "57054486"
click at [364, 115] on div "Request Details Shipment Type: Business Customer Ref: RPCI0082102 Shipment Noti…" at bounding box center [342, 152] width 264 height 79
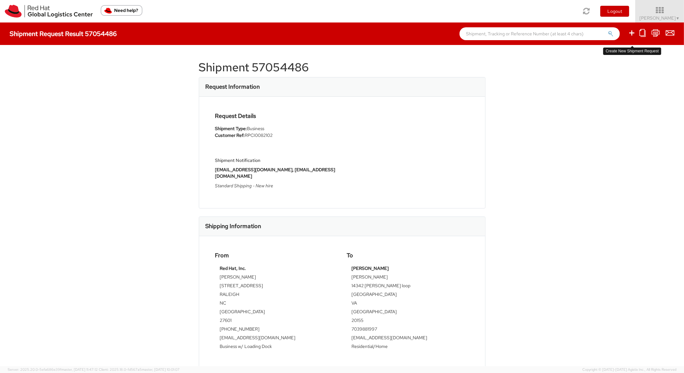
click at [634, 33] on icon at bounding box center [632, 33] width 8 height 8
select select
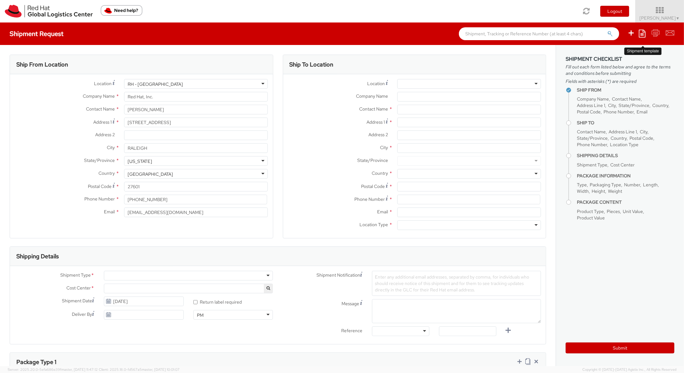
click at [646, 33] on icon at bounding box center [642, 34] width 7 height 8
select select "850"
click at [607, 56] on link "Create from template" at bounding box center [617, 53] width 56 height 8
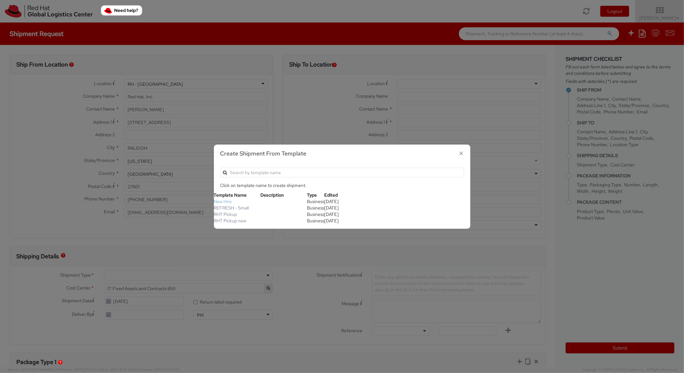
click at [226, 202] on link "New Hire" at bounding box center [223, 201] width 18 height 6
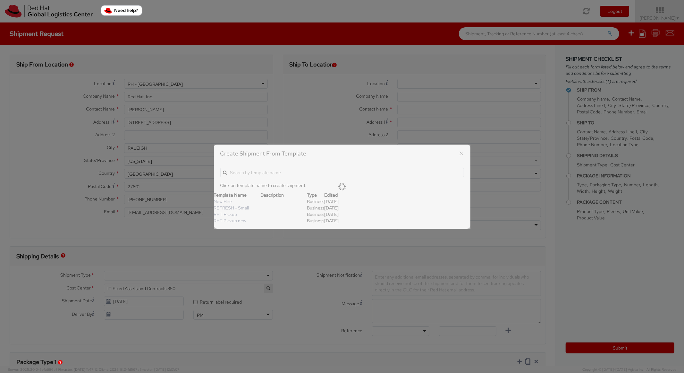
type textarea "Standard Shipping - New hire"
type input "*RPCI*"
select select "LAPTOP"
type input "1"
type input "22"
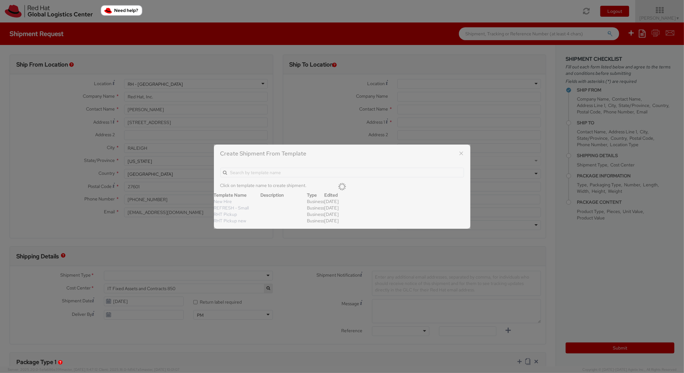
type input "14"
type input "6"
type input "8"
type input "*Laptop model*"
select select "LAPTOP"
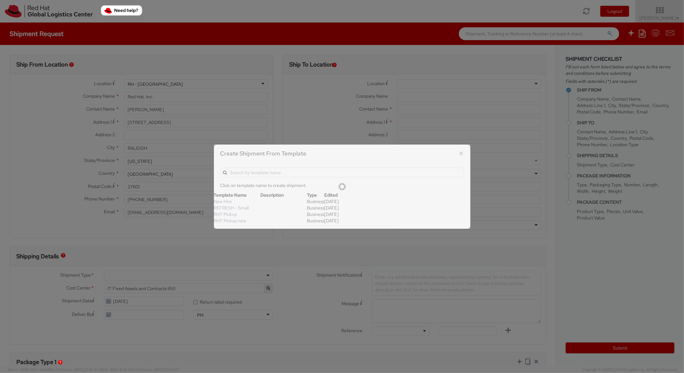
type input "2,000.00"
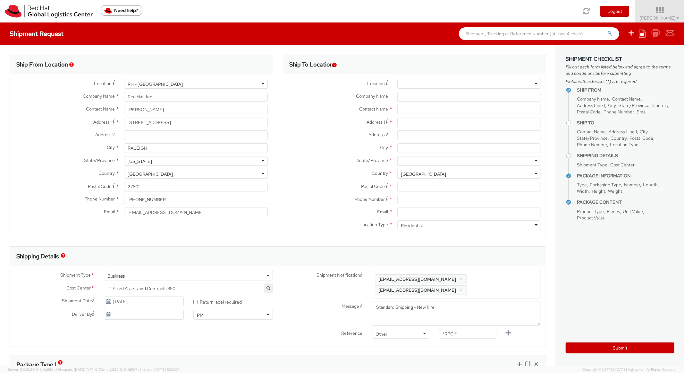
scroll to position [19, 0]
click at [422, 123] on input "Address 1 *" at bounding box center [470, 122] width 144 height 10
paste input "[STREET_ADDRESS]"
type input "[STREET_ADDRESS]"
click at [420, 148] on input "City *" at bounding box center [470, 148] width 144 height 10
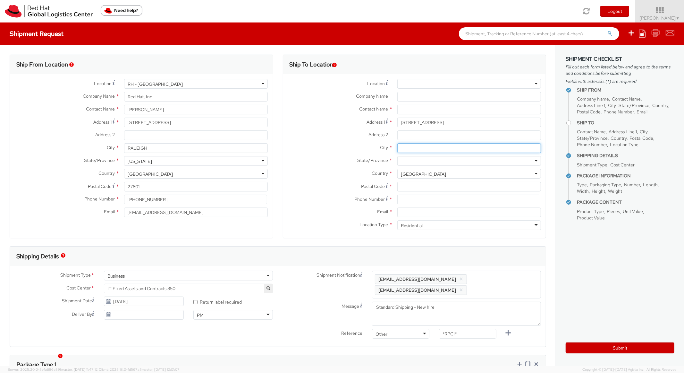
paste input "[PERSON_NAME]"
type input "[PERSON_NAME]"
click at [418, 154] on div "City * [PERSON_NAME]" at bounding box center [414, 149] width 263 height 13
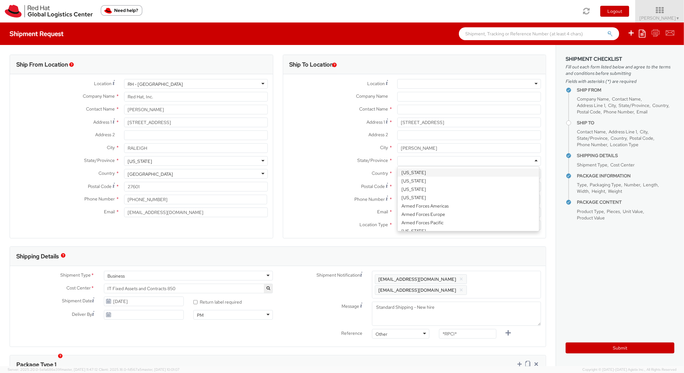
click at [418, 161] on div at bounding box center [470, 161] width 144 height 10
type input "Nor"
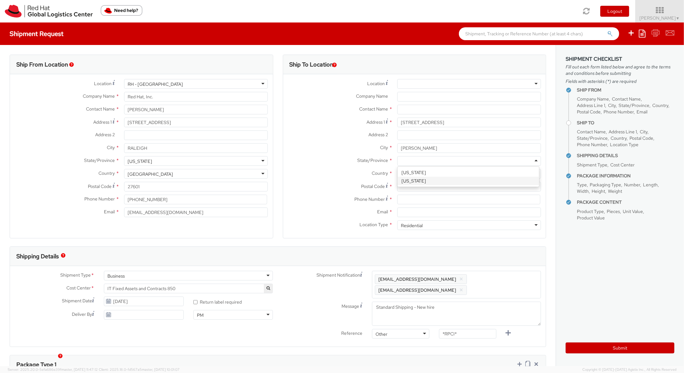
scroll to position [0, 0]
paste input "27529"
click at [425, 188] on input "27529" at bounding box center [470, 187] width 144 height 10
type input "27529"
click at [345, 179] on div "Country * [GEOGRAPHIC_DATA] [GEOGRAPHIC_DATA] [GEOGRAPHIC_DATA] [GEOGRAPHIC_DAT…" at bounding box center [414, 175] width 263 height 13
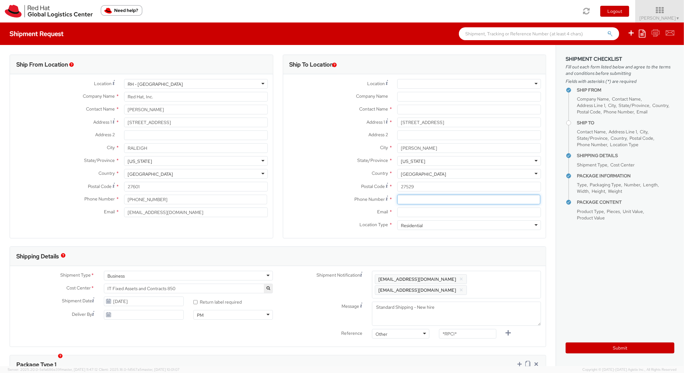
click at [421, 197] on input at bounding box center [469, 199] width 143 height 10
type input "8183248113"
paste input "[EMAIL_ADDRESS][DOMAIN_NAME]"
click at [441, 212] on input "Email *" at bounding box center [470, 212] width 144 height 10
type input "[EMAIL_ADDRESS][DOMAIN_NAME]"
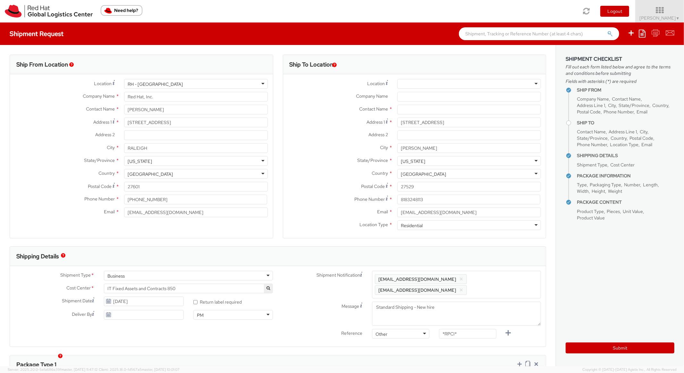
click at [513, 284] on span "Enter any additional email addresses, separated by comma, for individuals who s…" at bounding box center [456, 284] width 163 height 19
paste input "[EMAIL_ADDRESS][DOMAIN_NAME]"
type input "[EMAIL_ADDRESS][DOMAIN_NAME]"
click at [513, 258] on div "Shipping Details" at bounding box center [278, 255] width 536 height 19
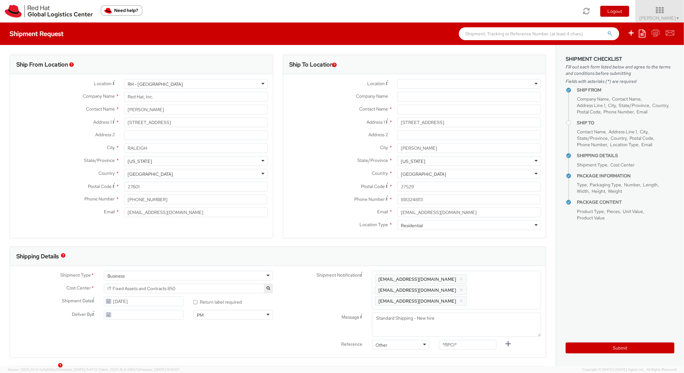
scroll to position [0, 0]
paste input "RPCI0082139"
drag, startPoint x: 469, startPoint y: 333, endPoint x: 420, endPoint y: 321, distance: 50.9
click at [413, 328] on div "Shipment Notification Enter any additional email addresses, separated by comma,…" at bounding box center [412, 311] width 268 height 82
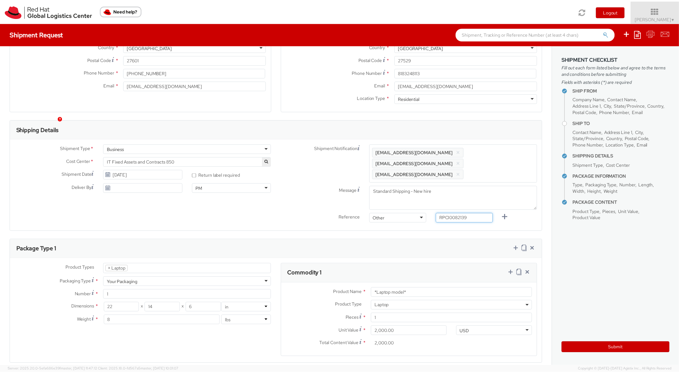
scroll to position [270, 0]
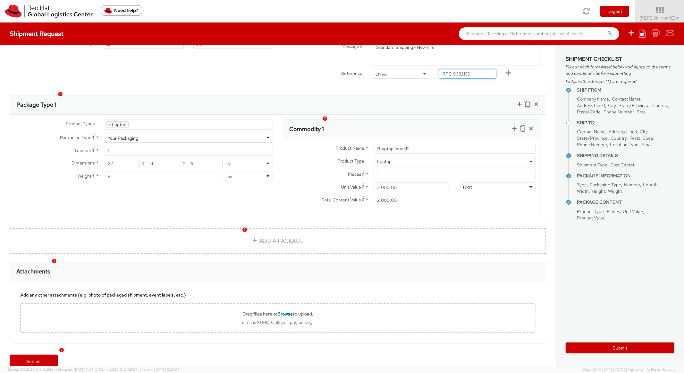
type input "RPCI0082139"
click at [427, 99] on div "Package Type 1" at bounding box center [278, 104] width 536 height 19
paste input "COMPACT - Lenovo"
drag, startPoint x: 417, startPoint y: 140, endPoint x: 355, endPoint y: 132, distance: 62.1
click at [356, 139] on div "Product Name * COMPACT - Lenovo Product Type * Documents Docking Station Laptop…" at bounding box center [412, 176] width 258 height 74
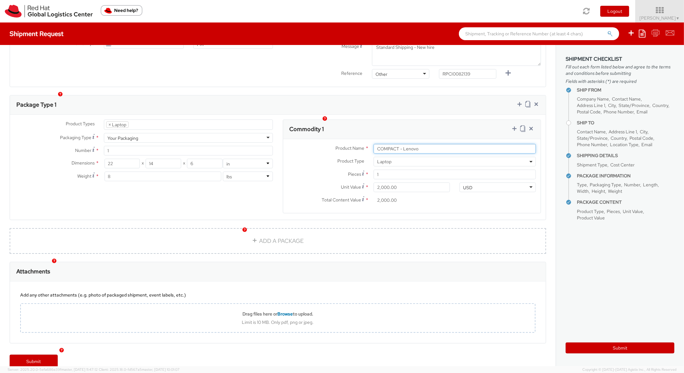
type input "COMPACT - Lenovo"
click at [385, 120] on div "Commodity 1" at bounding box center [412, 129] width 258 height 19
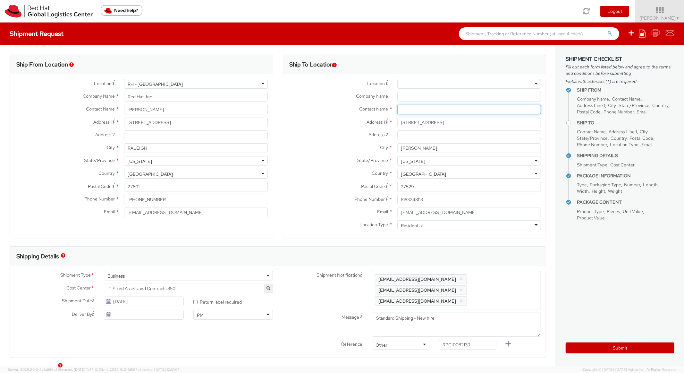
click at [406, 111] on input "text" at bounding box center [470, 110] width 144 height 10
paste input "[PERSON_NAME]"
type input "[PERSON_NAME]"
click at [332, 159] on label "State/Province *" at bounding box center [337, 160] width 109 height 8
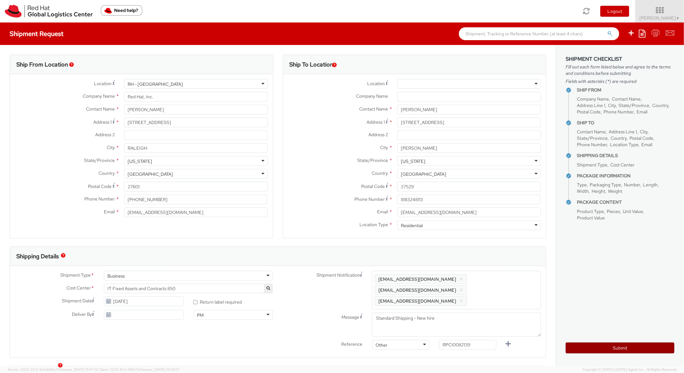
click at [594, 352] on button "Submit" at bounding box center [620, 347] width 109 height 11
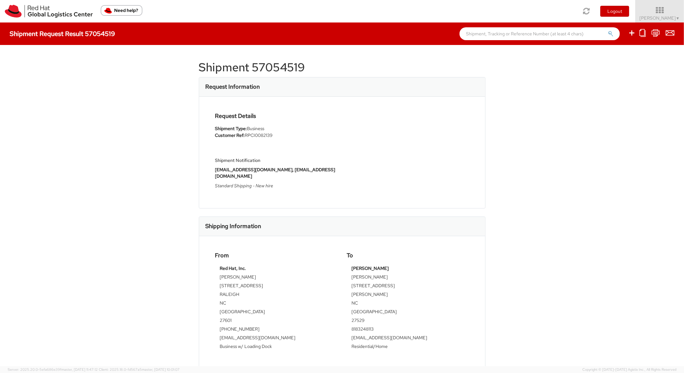
click at [276, 73] on h1 "Shipment 57054519" at bounding box center [342, 67] width 287 height 13
copy h1 "57054519"
drag, startPoint x: 445, startPoint y: 72, endPoint x: 554, endPoint y: 40, distance: 113.6
click at [446, 72] on h1 "Shipment 57054519" at bounding box center [342, 67] width 287 height 13
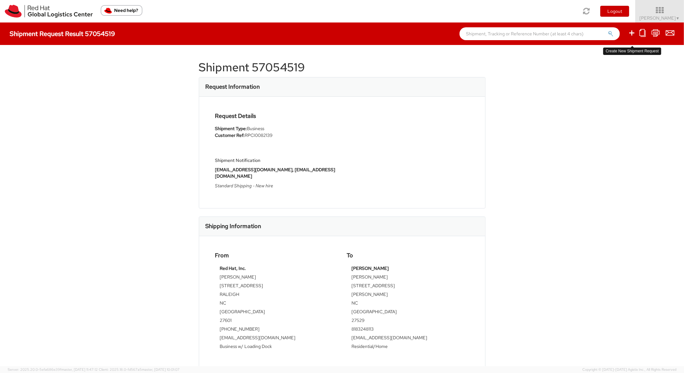
click at [629, 33] on icon at bounding box center [632, 33] width 8 height 8
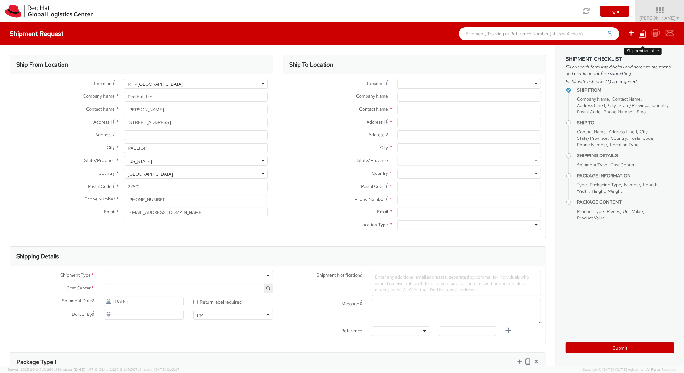
click at [643, 35] on icon at bounding box center [642, 34] width 7 height 8
click at [613, 52] on link "Create from template" at bounding box center [617, 53] width 56 height 8
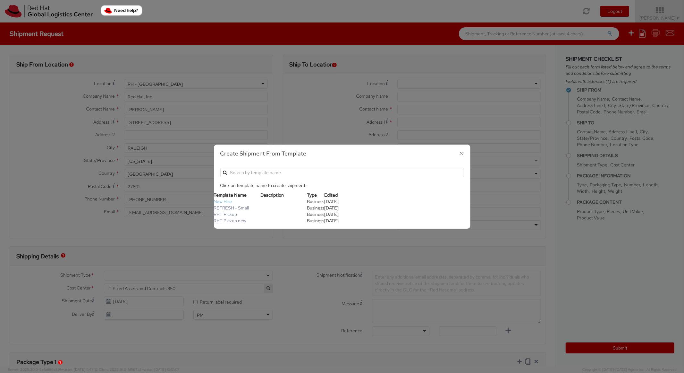
click at [224, 203] on link "New Hire" at bounding box center [223, 201] width 18 height 6
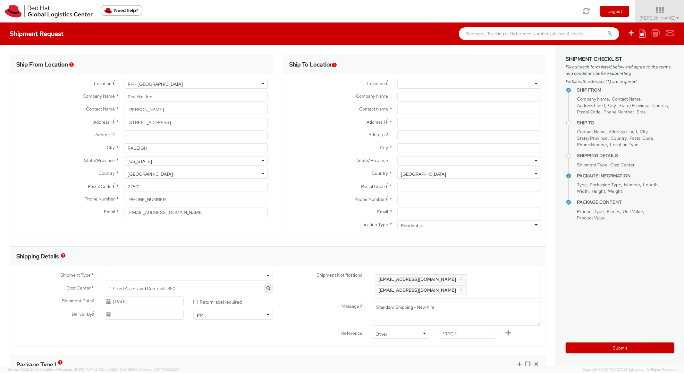
scroll to position [19, 0]
paste input "2022 Mavin Pl"
click at [415, 121] on input "2022 Mavin Pl" at bounding box center [470, 122] width 144 height 10
drag, startPoint x: 418, startPoint y: 150, endPoint x: 424, endPoint y: 147, distance: 7.3
click at [418, 150] on input "City *" at bounding box center [470, 148] width 144 height 10
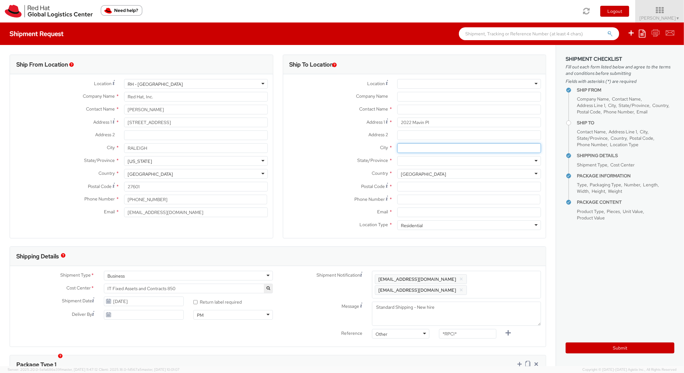
paste input "[GEOGRAPHIC_DATA]"
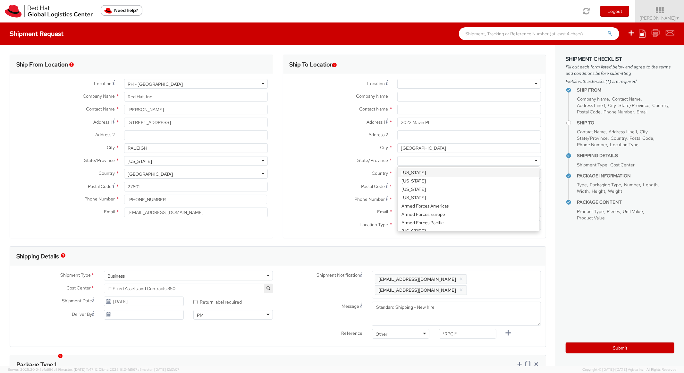
drag, startPoint x: 399, startPoint y: 159, endPoint x: 402, endPoint y: 157, distance: 3.8
click at [399, 159] on div at bounding box center [470, 161] width 144 height 10
paste input "[US_STATE]"
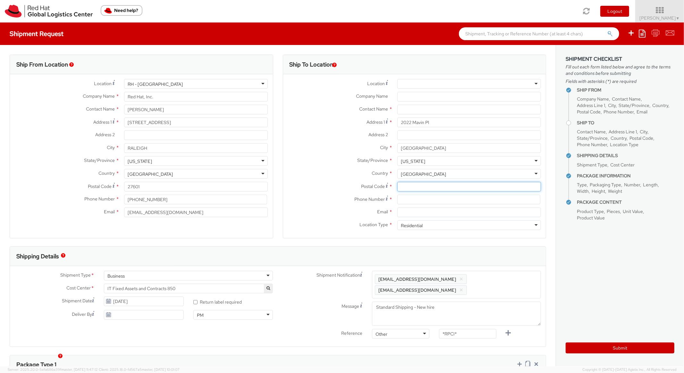
click at [433, 189] on input "Postal Code *" at bounding box center [470, 187] width 144 height 10
paste input "27703"
click at [334, 178] on div "Country * [GEOGRAPHIC_DATA] [GEOGRAPHIC_DATA] [GEOGRAPHIC_DATA] [GEOGRAPHIC_DAT…" at bounding box center [414, 174] width 263 height 10
click at [407, 202] on input at bounding box center [469, 199] width 143 height 10
paste input "[PHONE_NUMBER]"
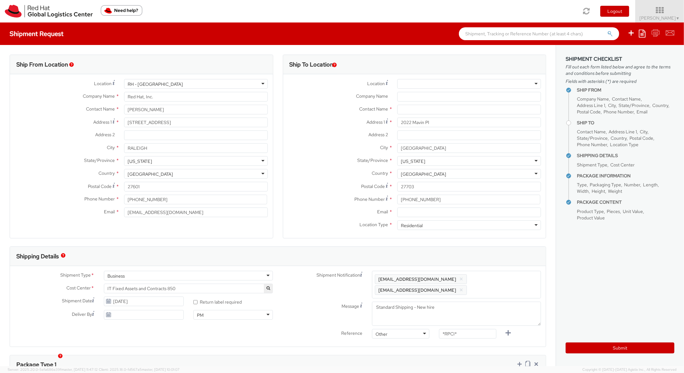
click at [333, 192] on div "Postal Code * 27703" at bounding box center [414, 188] width 263 height 13
click at [430, 213] on input "Email *" at bounding box center [470, 212] width 144 height 10
paste input "[EMAIL_ADDRESS][DOMAIN_NAME]"
drag, startPoint x: 493, startPoint y: 279, endPoint x: 498, endPoint y: 258, distance: 21.9
click at [493, 278] on span "Enter any additional email addresses, separated by comma, for individuals who s…" at bounding box center [456, 284] width 163 height 19
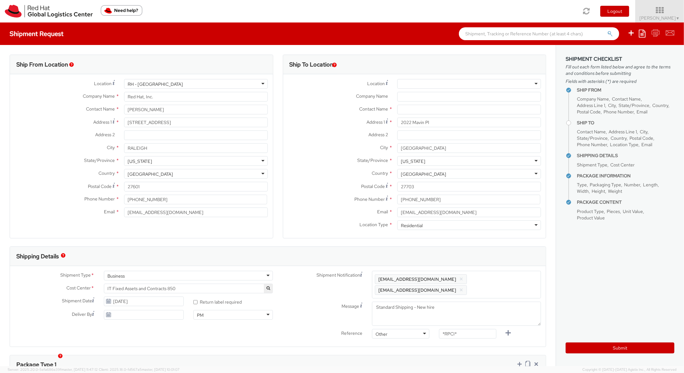
paste input "[EMAIL_ADDRESS][DOMAIN_NAME]"
click at [498, 255] on div "Shipping Details" at bounding box center [278, 255] width 536 height 19
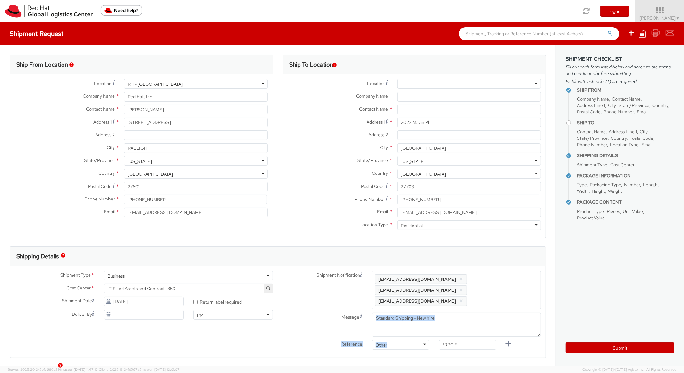
drag, startPoint x: 459, startPoint y: 340, endPoint x: 416, endPoint y: 322, distance: 46.6
click at [418, 325] on div "Shipment Notification Enter any additional email addresses, separated by comma,…" at bounding box center [412, 311] width 268 height 82
click at [461, 339] on input "*RPCI*" at bounding box center [467, 344] width 57 height 10
paste input "RPCI0082101"
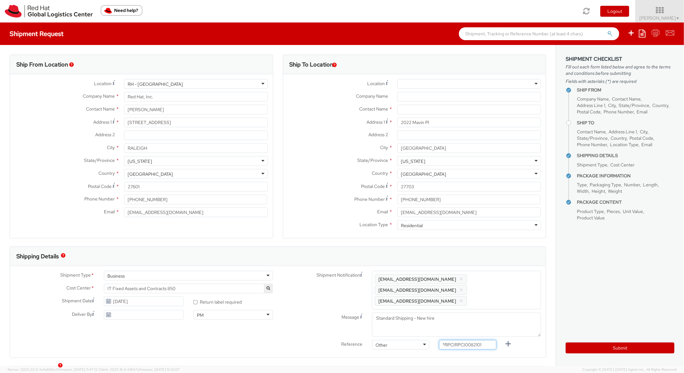
drag, startPoint x: 485, startPoint y: 335, endPoint x: 416, endPoint y: 326, distance: 70.4
click at [416, 327] on div "Shipment Notification Enter any additional email addresses, separated by comma,…" at bounding box center [412, 311] width 268 height 82
paste input "text"
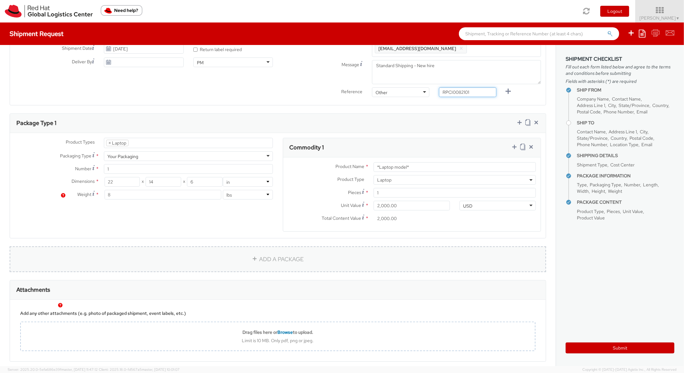
scroll to position [257, 0]
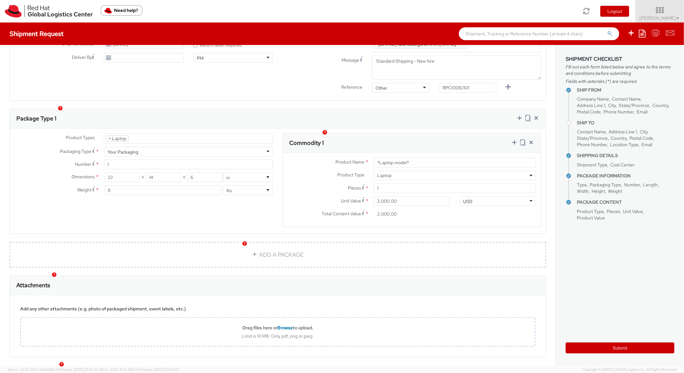
click at [406, 133] on div "Commodity 1" at bounding box center [412, 142] width 258 height 19
paste input "MAINSTREAM - Lenovo"
drag, startPoint x: 400, startPoint y: 151, endPoint x: 354, endPoint y: 137, distance: 48.2
click at [353, 138] on div "Commodity 1 Product Name * MAINSTREAM - Lenovo Product Type * Documents Docking…" at bounding box center [412, 180] width 259 height 94
drag, startPoint x: 418, startPoint y: 131, endPoint x: 430, endPoint y: 124, distance: 14.2
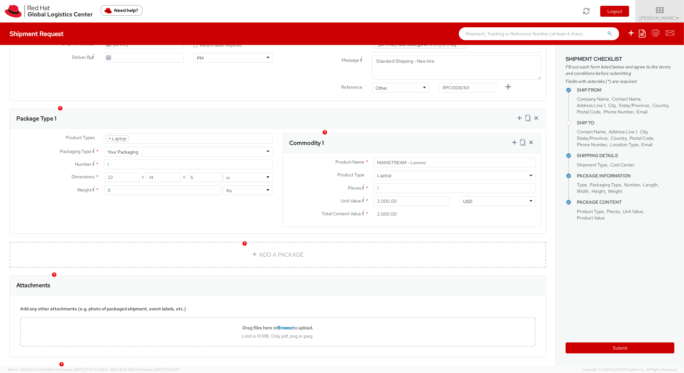
click at [419, 133] on div "Commodity 1" at bounding box center [412, 142] width 258 height 19
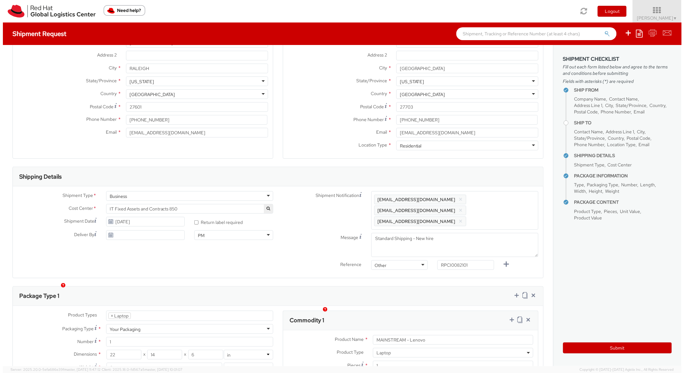
scroll to position [0, 0]
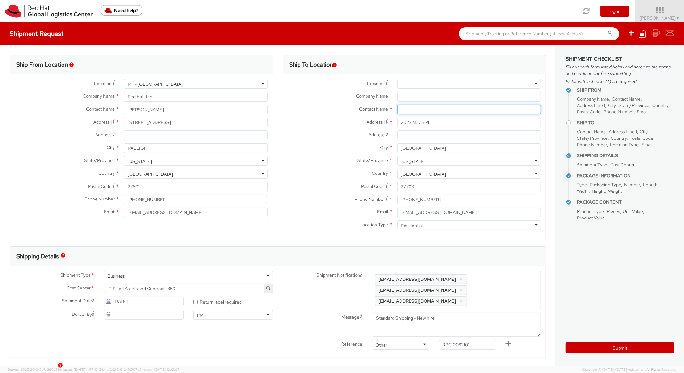
click at [415, 111] on input "text" at bounding box center [470, 110] width 144 height 10
paste input "[PERSON_NAME]"
click at [333, 127] on div "Address 1 * [GEOGRAPHIC_DATA]" at bounding box center [414, 123] width 263 height 13
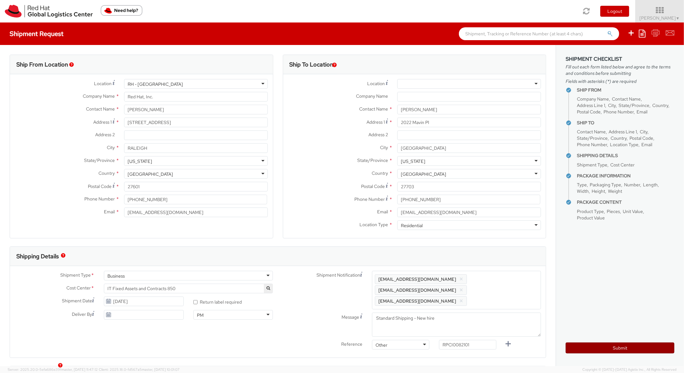
click at [582, 346] on button "Submit" at bounding box center [620, 347] width 109 height 11
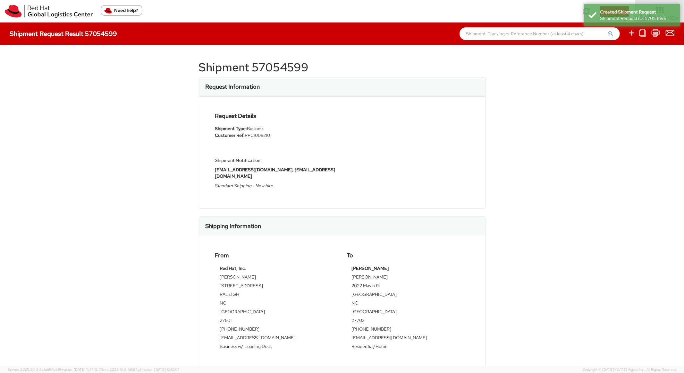
click at [289, 67] on h1 "Shipment 57054599" at bounding box center [342, 67] width 287 height 13
copy h1 "57054599"
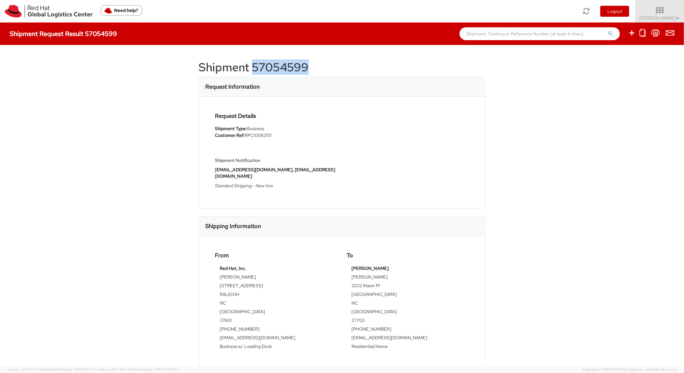
click at [463, 68] on h1 "Shipment 57054599" at bounding box center [342, 67] width 287 height 13
click at [630, 33] on icon at bounding box center [632, 33] width 8 height 8
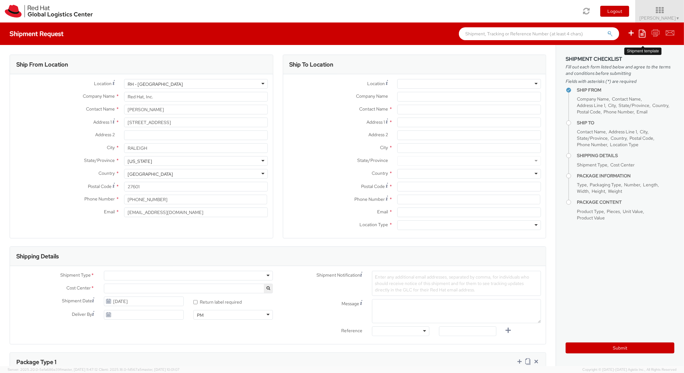
click at [642, 32] on icon at bounding box center [642, 34] width 7 height 8
click at [607, 53] on link "Create from template" at bounding box center [617, 53] width 56 height 8
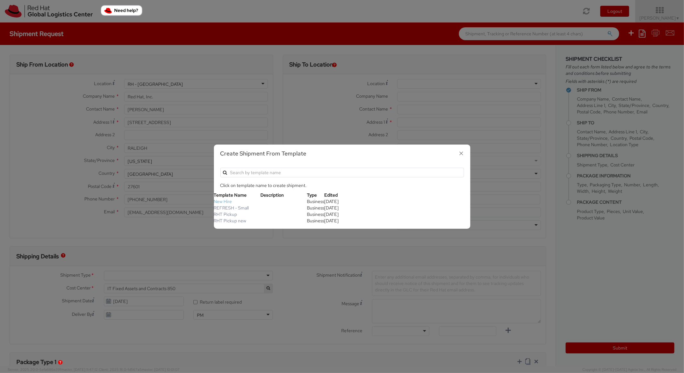
click at [222, 202] on link "New Hire" at bounding box center [223, 201] width 18 height 6
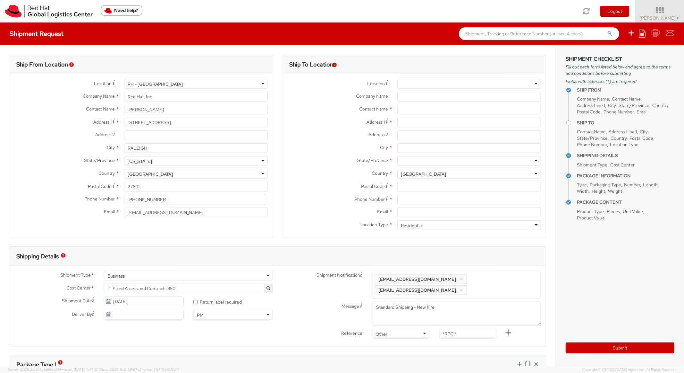
scroll to position [19, 0]
click at [407, 125] on input "Address 1 *" at bounding box center [470, 122] width 144 height 10
paste input "[STREET_ADDRESS][PERSON_NAME]"
click at [423, 150] on input "City *" at bounding box center [470, 148] width 144 height 10
paste input "Snoqualmie"
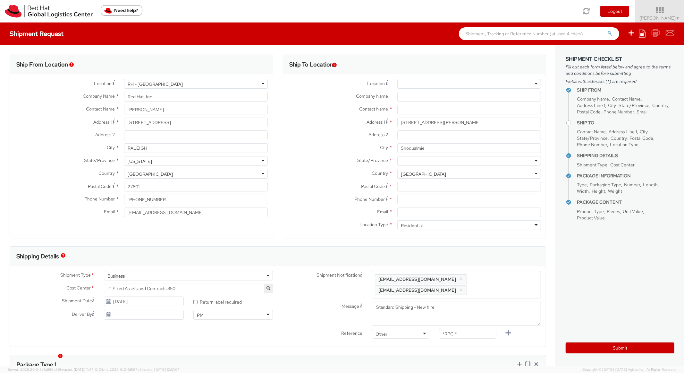
click at [418, 159] on div at bounding box center [470, 161] width 144 height 10
click at [436, 185] on input "Postal Code *" at bounding box center [470, 187] width 144 height 10
paste input "98065"
click at [343, 155] on div "City * Snoqualmie" at bounding box center [414, 149] width 263 height 13
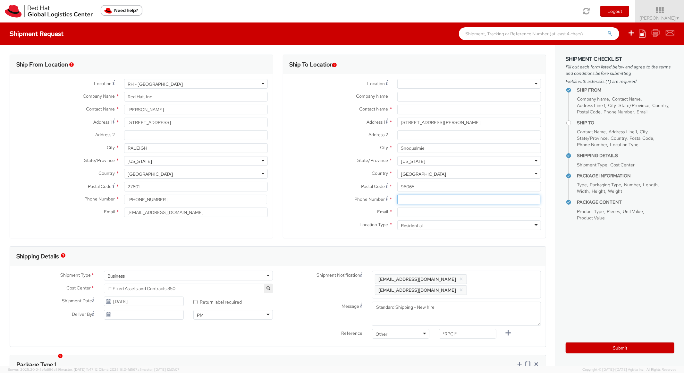
click at [413, 198] on input at bounding box center [469, 199] width 143 height 10
paste input "2146831484"
click at [348, 185] on label "Postal Code *" at bounding box center [337, 186] width 109 height 9
click at [398, 185] on input "98065" at bounding box center [470, 187] width 144 height 10
click at [418, 214] on input "Email *" at bounding box center [470, 212] width 144 height 10
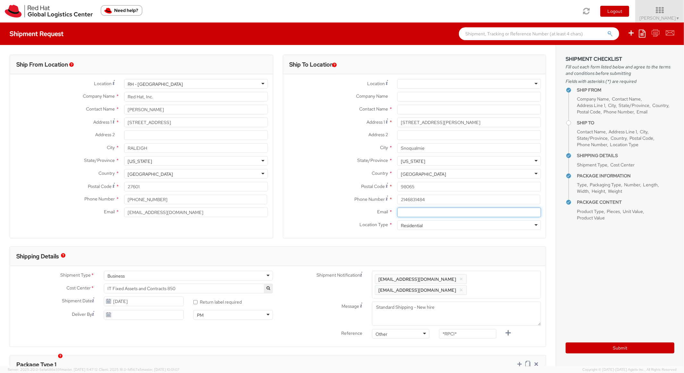
paste input "[EMAIL_ADDRESS][DOMAIN_NAME]"
click at [491, 278] on span "Enter any additional email addresses, separated by comma, for individuals who s…" at bounding box center [456, 284] width 163 height 19
paste input "[EMAIL_ADDRESS][DOMAIN_NAME]"
click at [501, 255] on div "Shipping Details" at bounding box center [278, 255] width 536 height 19
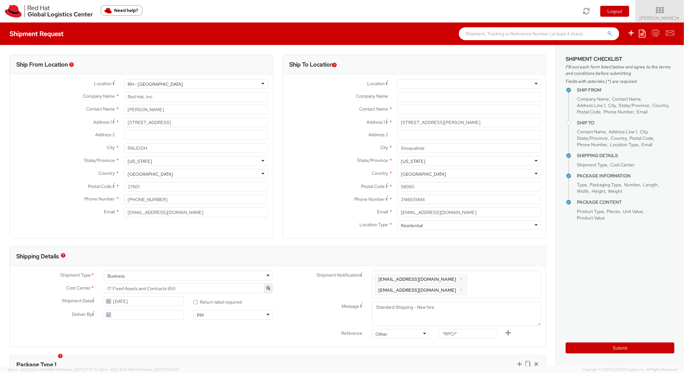
scroll to position [0, 0]
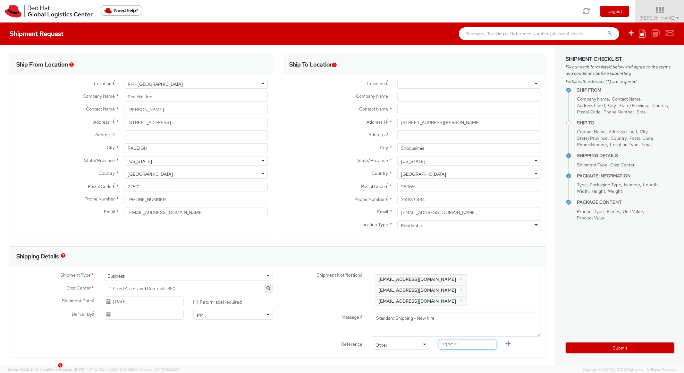
drag, startPoint x: 461, startPoint y: 337, endPoint x: 435, endPoint y: 302, distance: 42.9
click at [420, 320] on div "Shipment Notification Enter any additional email addresses, separated by comma,…" at bounding box center [412, 311] width 268 height 82
paste input "RPCI0082094"
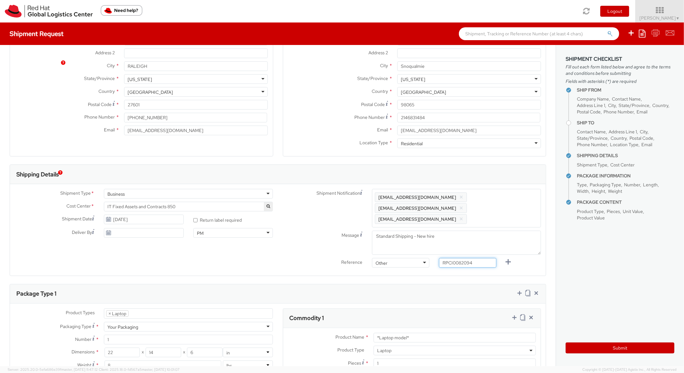
scroll to position [193, 0]
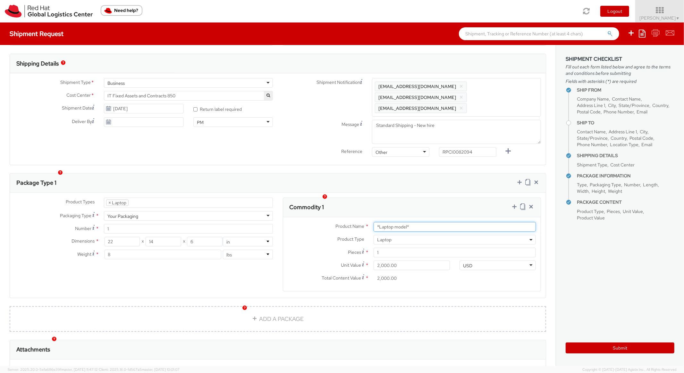
paste input "MAINSTREAM - Apple MacBook Air 15""
drag, startPoint x: 419, startPoint y: 215, endPoint x: 350, endPoint y: 201, distance: 70.0
click at [350, 202] on div "Commodity 1 Product Name * MAINSTREAM - Apple MacBook Air 15" Product Type * Do…" at bounding box center [412, 244] width 259 height 94
click at [389, 198] on div "Commodity 1" at bounding box center [412, 207] width 258 height 19
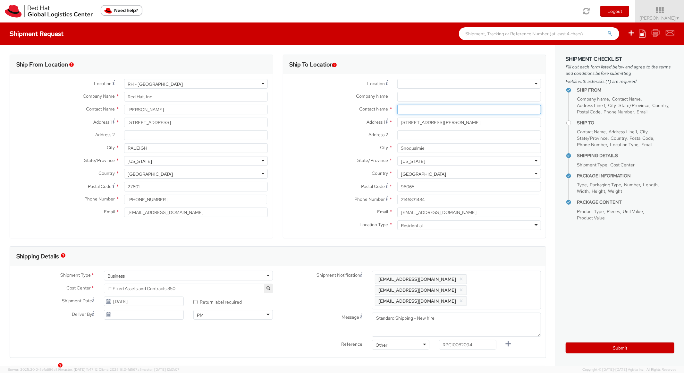
click at [420, 105] on input "text" at bounding box center [470, 110] width 144 height 10
paste input "[PERSON_NAME]"
click at [330, 114] on div "Contact Name * [PERSON_NAME] searching..." at bounding box center [414, 110] width 263 height 10
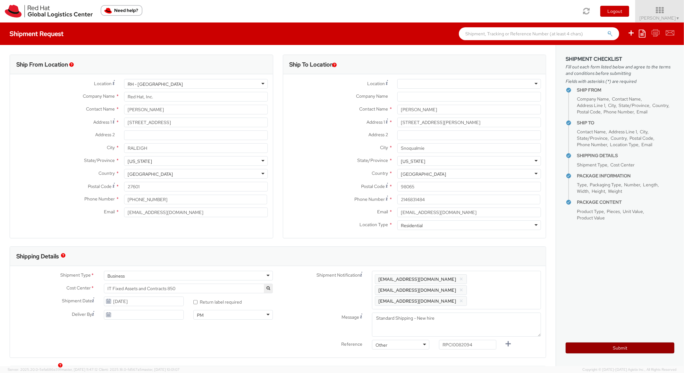
click at [597, 347] on button "Submit" at bounding box center [620, 347] width 109 height 11
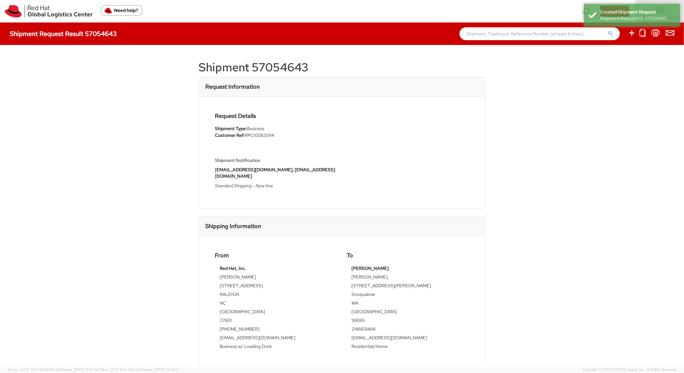
click at [300, 65] on h1 "Shipment 57054643" at bounding box center [342, 67] width 287 height 13
copy h1 "57054643"
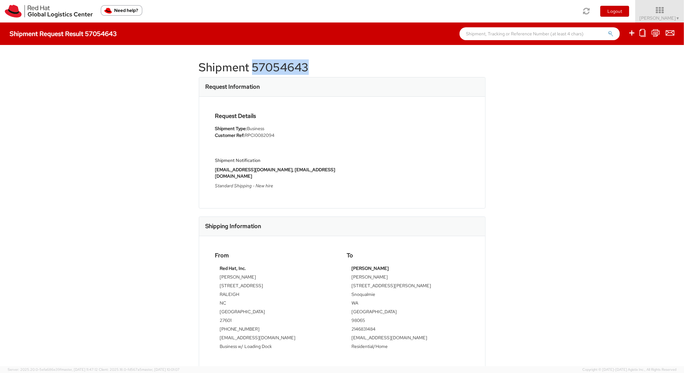
click at [417, 170] on div "Request Details Shipment Type: Business Customer Ref: RPCI0082094 Shipment Noti…" at bounding box center [342, 152] width 264 height 79
click at [632, 31] on icon at bounding box center [632, 33] width 8 height 8
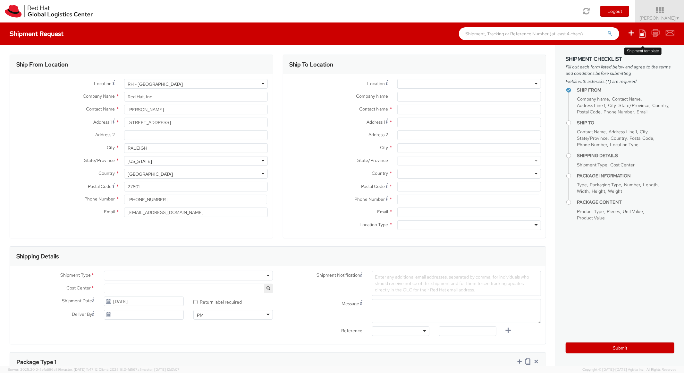
click at [640, 31] on icon at bounding box center [642, 34] width 7 height 8
click at [617, 54] on link "Create from template" at bounding box center [617, 53] width 56 height 8
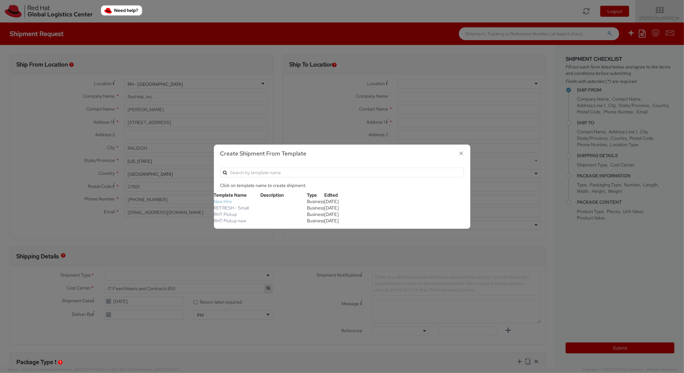
click at [227, 202] on link "New Hire" at bounding box center [223, 201] width 18 height 6
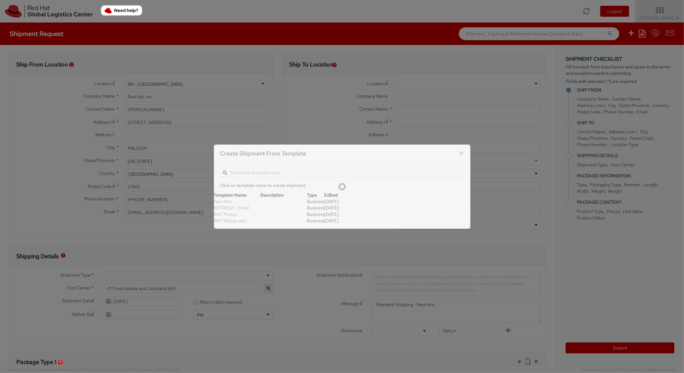
scroll to position [19, 0]
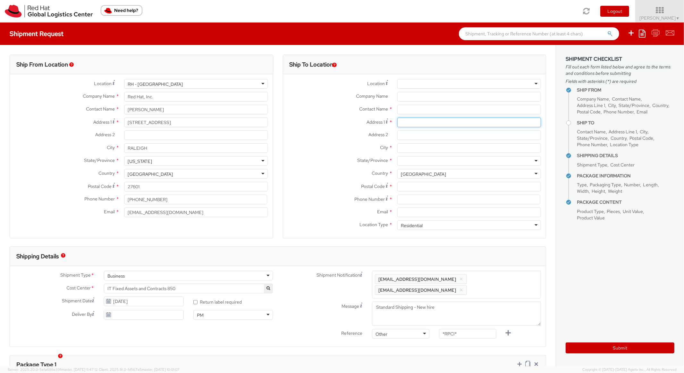
paste input "[STREET_ADDRESS]"
click at [414, 121] on input "Address 1 *" at bounding box center [470, 122] width 144 height 10
click at [418, 143] on input "City *" at bounding box center [470, 148] width 144 height 10
paste input "[GEOGRAPHIC_DATA]"
click at [424, 154] on div "City * [GEOGRAPHIC_DATA]" at bounding box center [414, 149] width 263 height 13
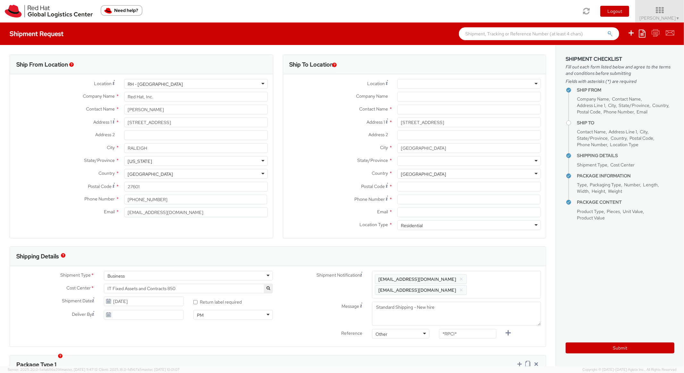
click at [424, 162] on div at bounding box center [470, 161] width 144 height 10
paste input "28443"
click at [436, 186] on input "28443" at bounding box center [470, 187] width 144 height 10
click at [356, 174] on label "Country *" at bounding box center [337, 173] width 109 height 8
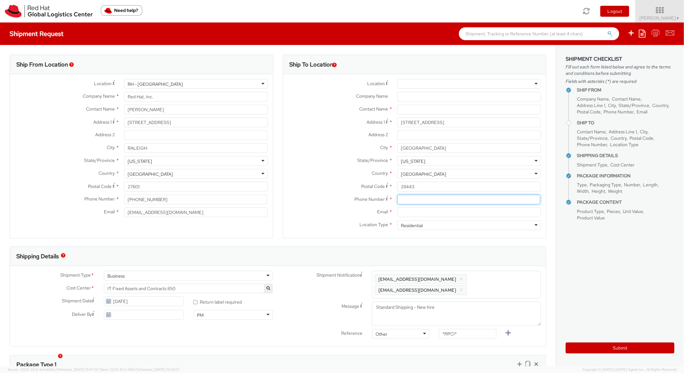
click at [416, 196] on input at bounding box center [469, 199] width 143 height 10
paste input "9106388419"
click at [321, 176] on label "Country *" at bounding box center [337, 173] width 109 height 8
click at [425, 211] on input "Email *" at bounding box center [470, 212] width 144 height 10
paste input "[PERSON_NAME][EMAIL_ADDRESS][DOMAIN_NAME]"
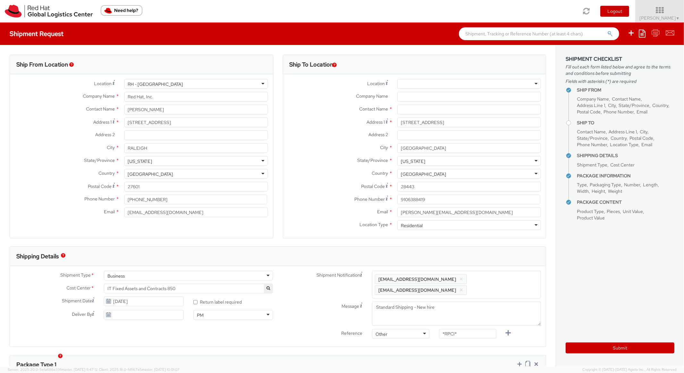
click at [504, 279] on span "Enter any additional email addresses, separated by comma, for individuals who s…" at bounding box center [456, 284] width 163 height 19
paste input "[PERSON_NAME][EMAIL_ADDRESS][DOMAIN_NAME]"
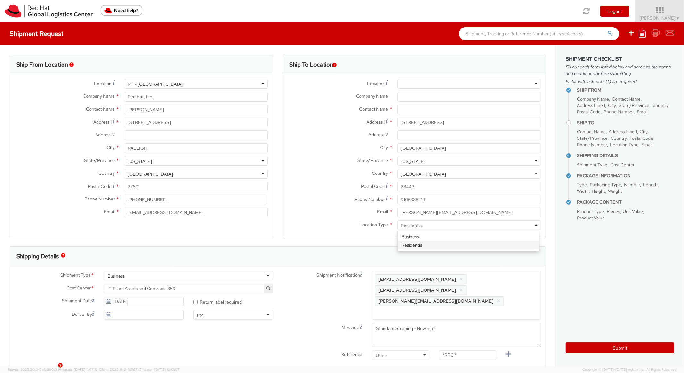
click at [508, 229] on div "Residential" at bounding box center [470, 225] width 144 height 10
click at [361, 206] on div "Phone Number * 9106388419" at bounding box center [414, 200] width 263 height 13
drag, startPoint x: 470, startPoint y: 332, endPoint x: 421, endPoint y: 328, distance: 49.0
click at [421, 328] on div "Shipment Notification Enter any additional email addresses, separated by comma,…" at bounding box center [412, 316] width 268 height 92
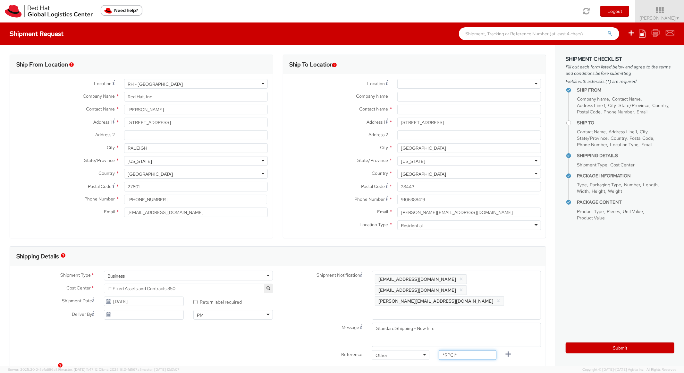
paste input "RPCI0082084"
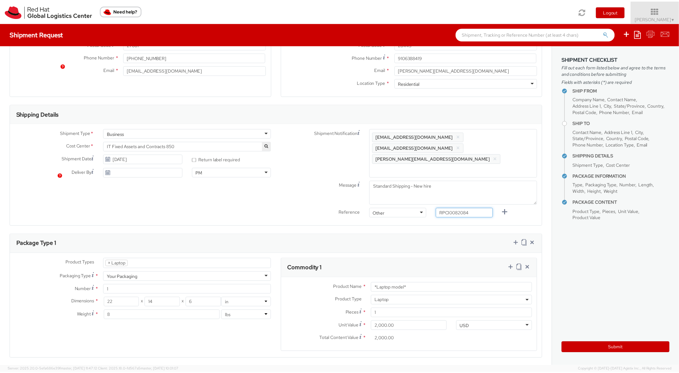
scroll to position [270, 0]
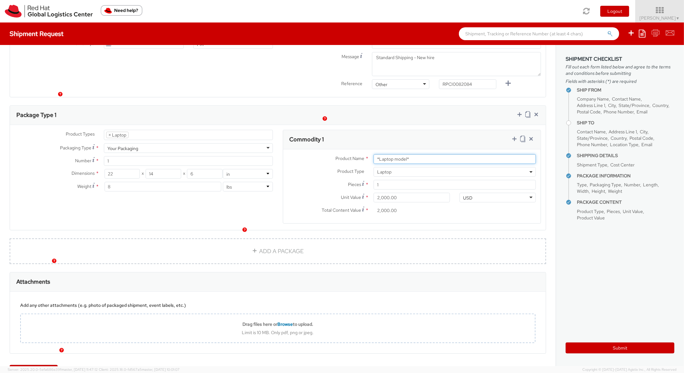
paste input "MAINSTREAM - Lenovo"
drag, startPoint x: 407, startPoint y: 138, endPoint x: 349, endPoint y: 132, distance: 58.0
click at [349, 149] on div "Product Name * MAINSTREAM - Lenovo Product Type * Documents Docking Station Lap…" at bounding box center [412, 186] width 258 height 74
click at [424, 130] on div "Commodity 1" at bounding box center [412, 139] width 258 height 19
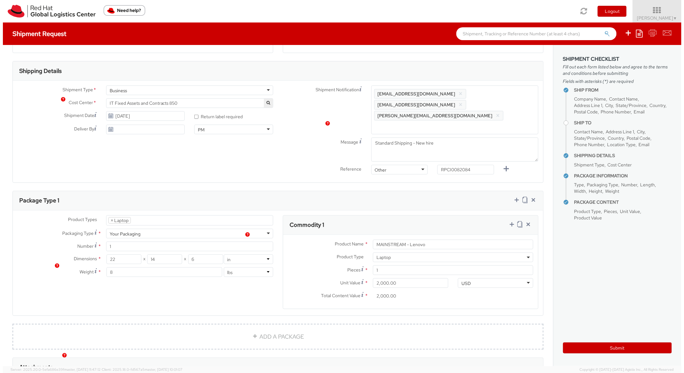
scroll to position [0, 0]
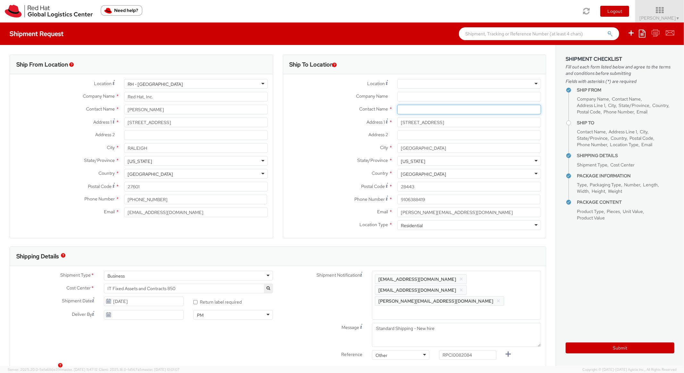
click at [403, 109] on input "text" at bounding box center [470, 110] width 144 height 10
paste input "[PERSON_NAME]"
click at [325, 133] on label "Address 2 *" at bounding box center [337, 134] width 109 height 8
click at [398, 133] on input "Address 2 *" at bounding box center [470, 135] width 144 height 10
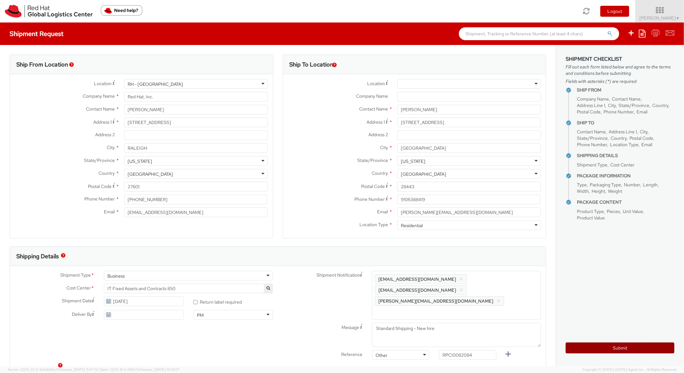
click at [584, 351] on button "Submit" at bounding box center [620, 347] width 109 height 11
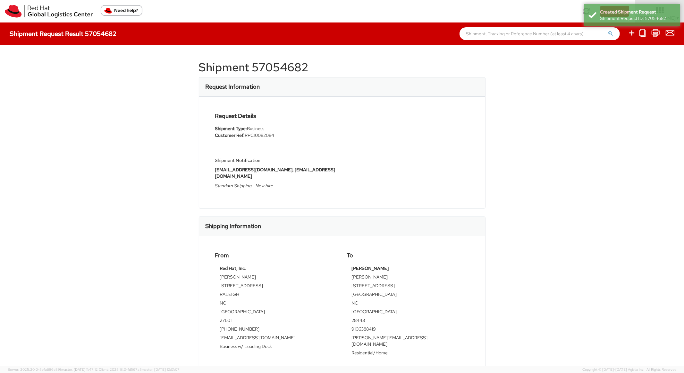
click at [281, 68] on h1 "Shipment 57054682" at bounding box center [342, 67] width 287 height 13
copy h1 "57054682"
click at [356, 160] on div "Request Details Shipment Type: Business Customer Ref: RPCI0082084 Shipment Noti…" at bounding box center [342, 152] width 264 height 79
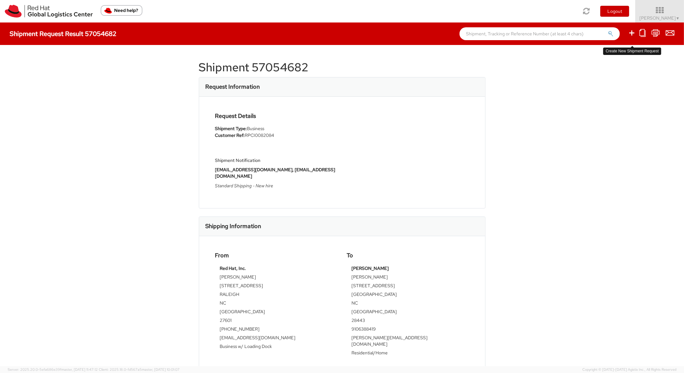
click at [629, 33] on icon at bounding box center [632, 33] width 8 height 8
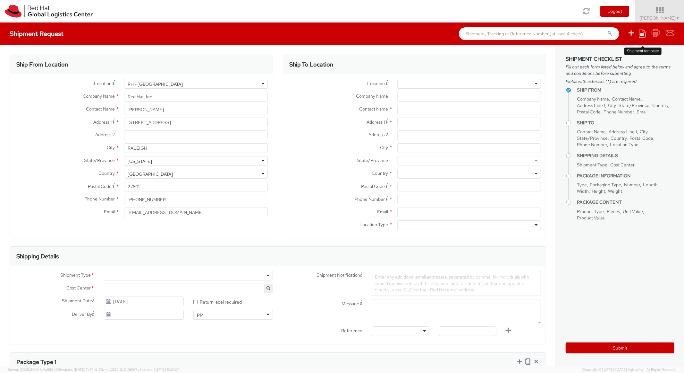
click at [640, 33] on icon at bounding box center [642, 34] width 7 height 8
click at [619, 52] on link "Create from template" at bounding box center [617, 53] width 56 height 8
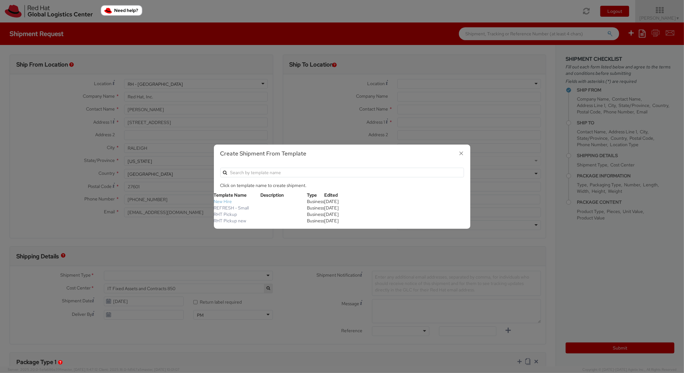
click at [224, 199] on link "New Hire" at bounding box center [223, 201] width 18 height 6
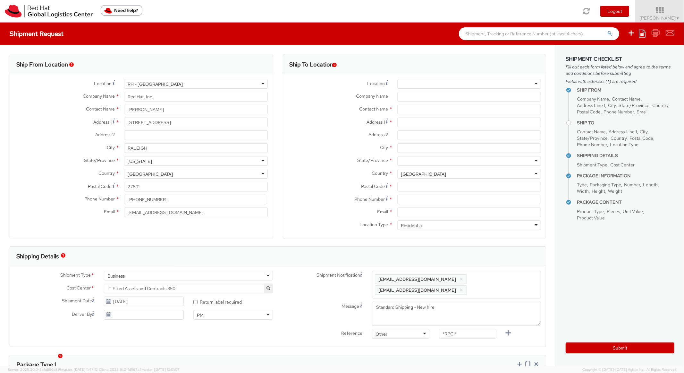
scroll to position [19, 0]
click at [641, 32] on icon at bounding box center [642, 34] width 7 height 8
click at [617, 53] on link "Create from template" at bounding box center [617, 53] width 56 height 8
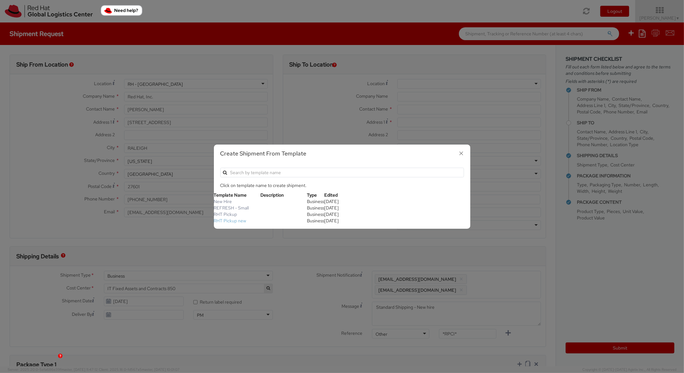
click at [244, 223] on link "RHT Pickup new" at bounding box center [230, 221] width 33 height 6
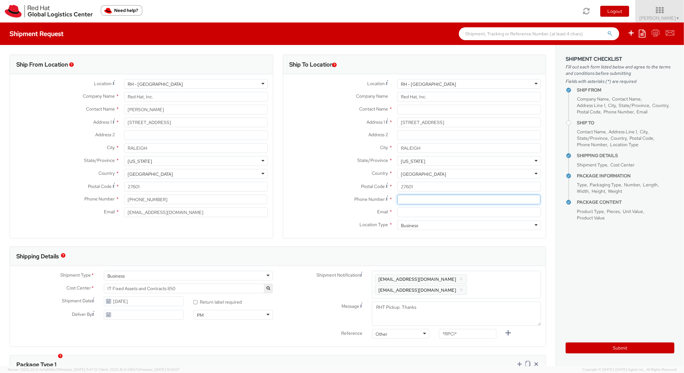
click at [412, 202] on input at bounding box center [469, 199] width 143 height 10
paste input "[PHONE_NUMBER]"
click at [323, 165] on div "State/Province * [US_STATE] [US_STATE] [US_STATE] [US_STATE] [US_STATE] [US_STA…" at bounding box center [414, 161] width 263 height 10
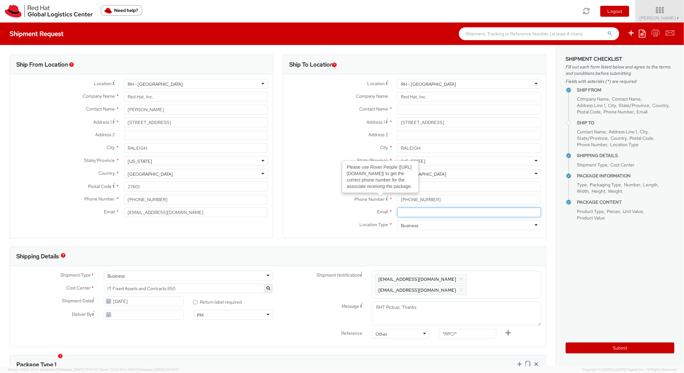
click at [419, 212] on input "Email *" at bounding box center [470, 212] width 144 height 10
paste input "[EMAIL_ADDRESS][DOMAIN_NAME]"
drag, startPoint x: 513, startPoint y: 285, endPoint x: 514, endPoint y: 275, distance: 10.0
click at [513, 285] on span "Enter any additional email addresses, separated by comma, for individuals who s…" at bounding box center [456, 284] width 163 height 19
paste input "[EMAIL_ADDRESS][DOMAIN_NAME]"
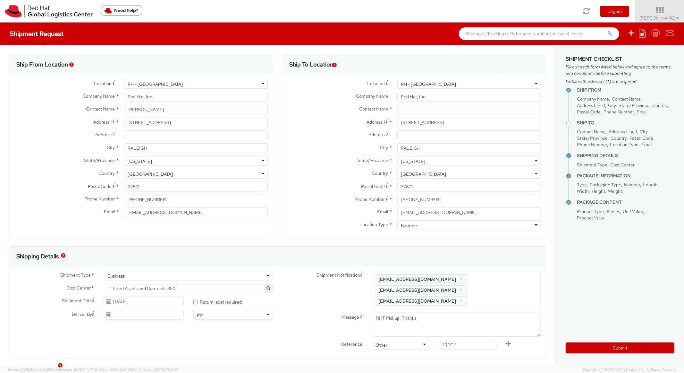
scroll to position [0, 0]
click at [507, 248] on div "Shipping Details" at bounding box center [278, 255] width 536 height 19
drag, startPoint x: 468, startPoint y: 332, endPoint x: 413, endPoint y: 320, distance: 56.6
click at [407, 323] on div "Shipment Notification Enter any additional email addresses, separated by comma,…" at bounding box center [412, 311] width 268 height 82
paste input "RPCI0082136"
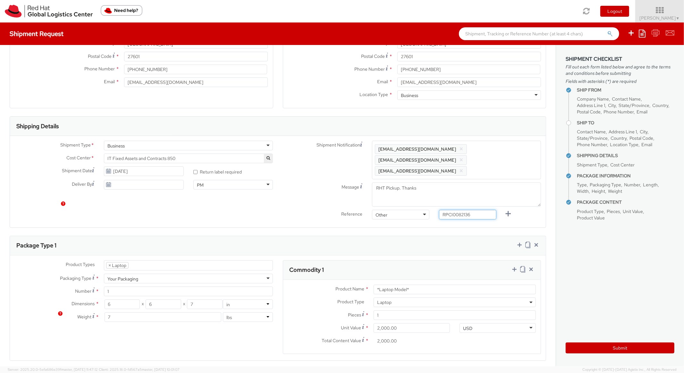
scroll to position [257, 0]
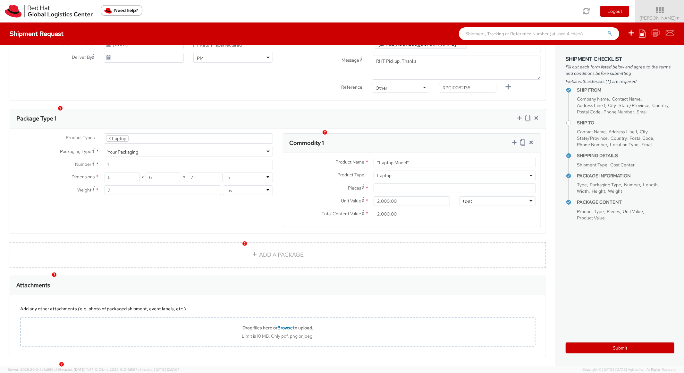
click at [412, 141] on div "Commodity 1" at bounding box center [412, 142] width 258 height 19
paste input "DEVELOPER/DESIGNER - Lenovo"
drag, startPoint x: 412, startPoint y: 153, endPoint x: 345, endPoint y: 140, distance: 68.3
click at [345, 140] on div "Commodity 1 Product Name * *Laptop Model* Product Type * Documents Docking Stat…" at bounding box center [412, 180] width 259 height 94
click at [441, 109] on div "Package Type 1" at bounding box center [278, 118] width 536 height 19
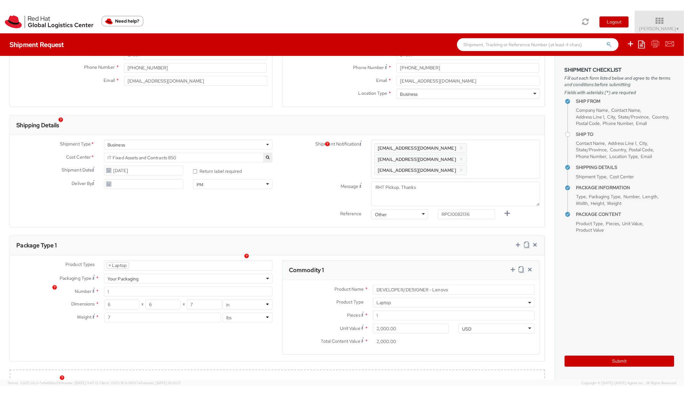
scroll to position [0, 0]
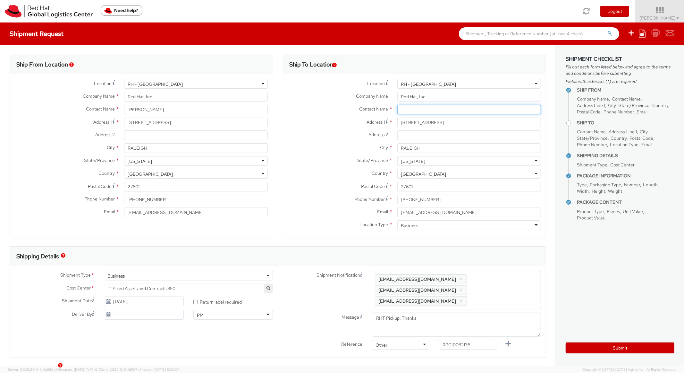
click at [406, 112] on input "text" at bounding box center [470, 110] width 144 height 10
paste input "[PERSON_NAME]"
click at [318, 142] on div "Address 2 *" at bounding box center [414, 136] width 263 height 13
click at [602, 347] on button "Submit" at bounding box center [620, 347] width 109 height 11
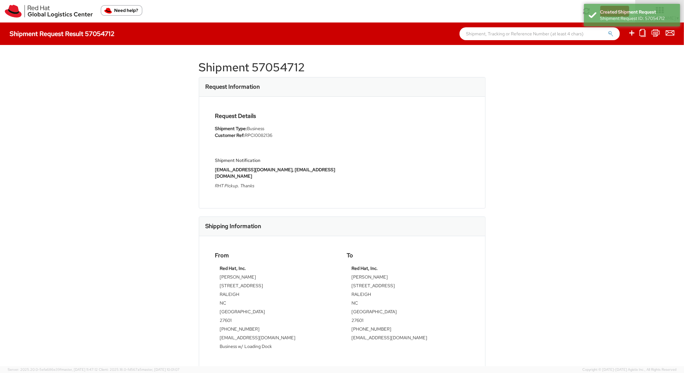
click at [291, 65] on h1 "Shipment 57054712" at bounding box center [342, 67] width 287 height 13
